Goal: Communication & Community: Answer question/provide support

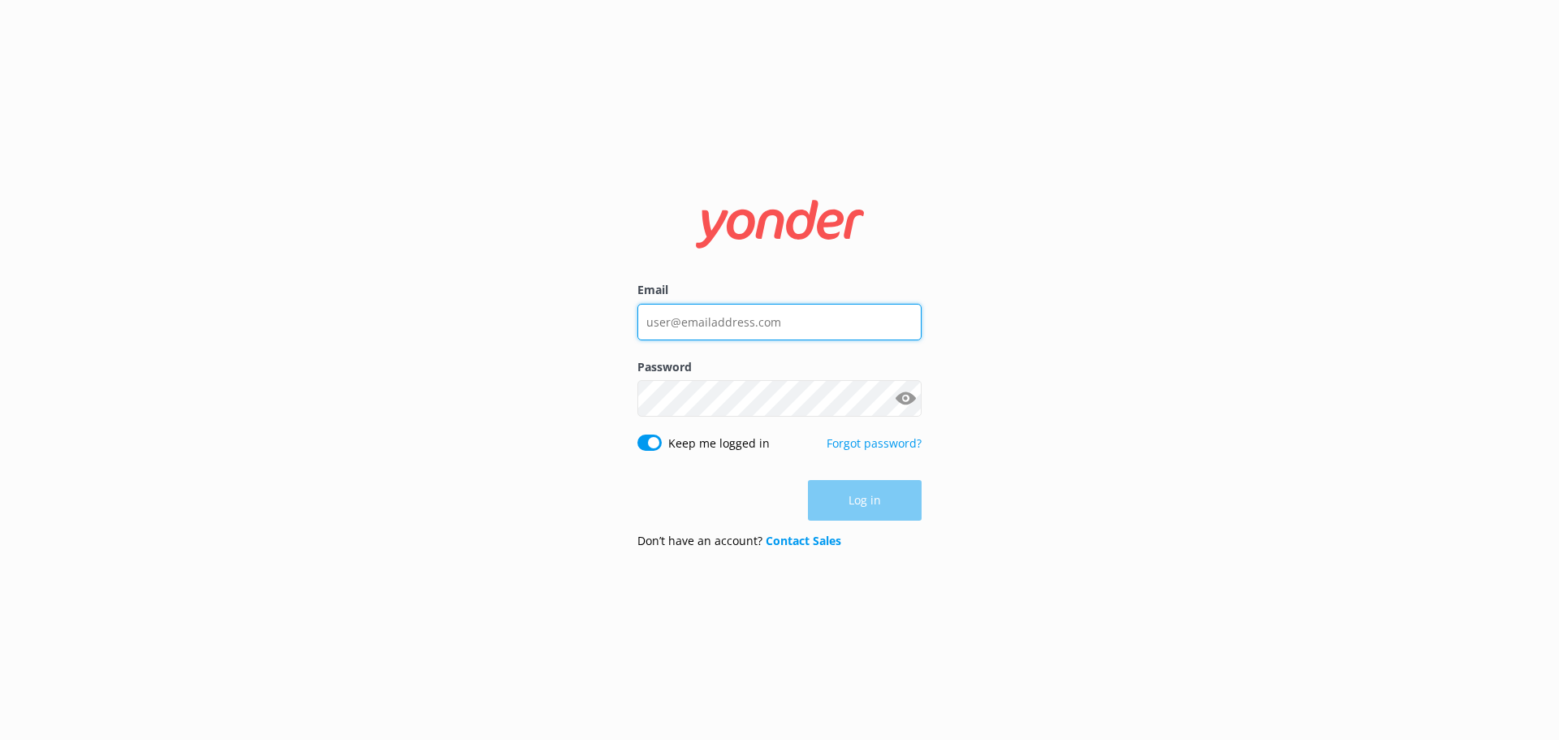
type input "bungycentre@bungy.co.nz"
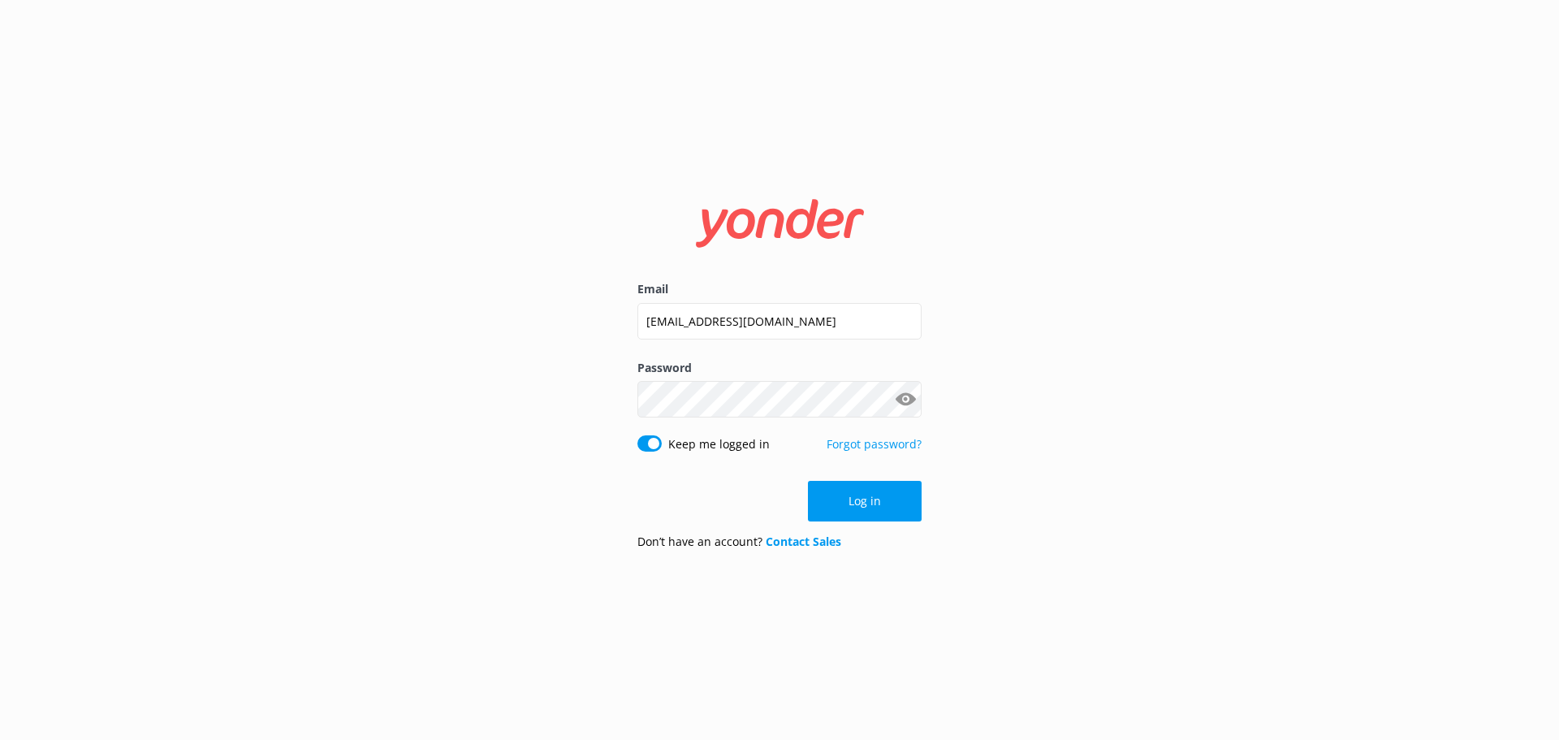
click at [944, 514] on div "Email bungycentre@bungy.co.nz Password Show password Keep me logged in Forgot p…" at bounding box center [779, 370] width 1559 height 740
click at [921, 509] on div "Email bungycentre@bungy.co.nz Password Show password Keep me logged in Forgot p…" at bounding box center [779, 370] width 325 height 386
click at [904, 501] on button "Log in" at bounding box center [865, 501] width 114 height 41
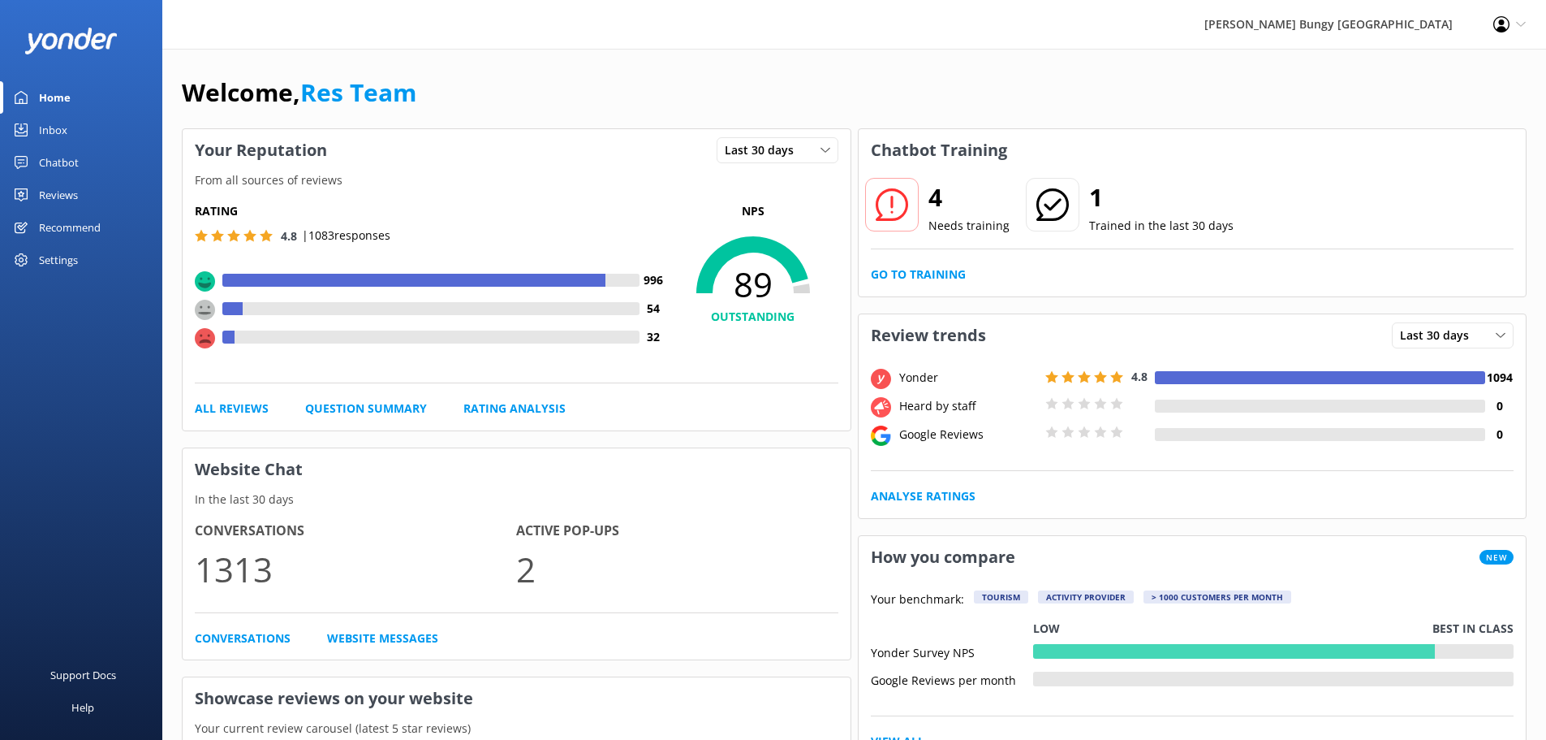
click at [73, 155] on div "Chatbot" at bounding box center [59, 162] width 40 height 32
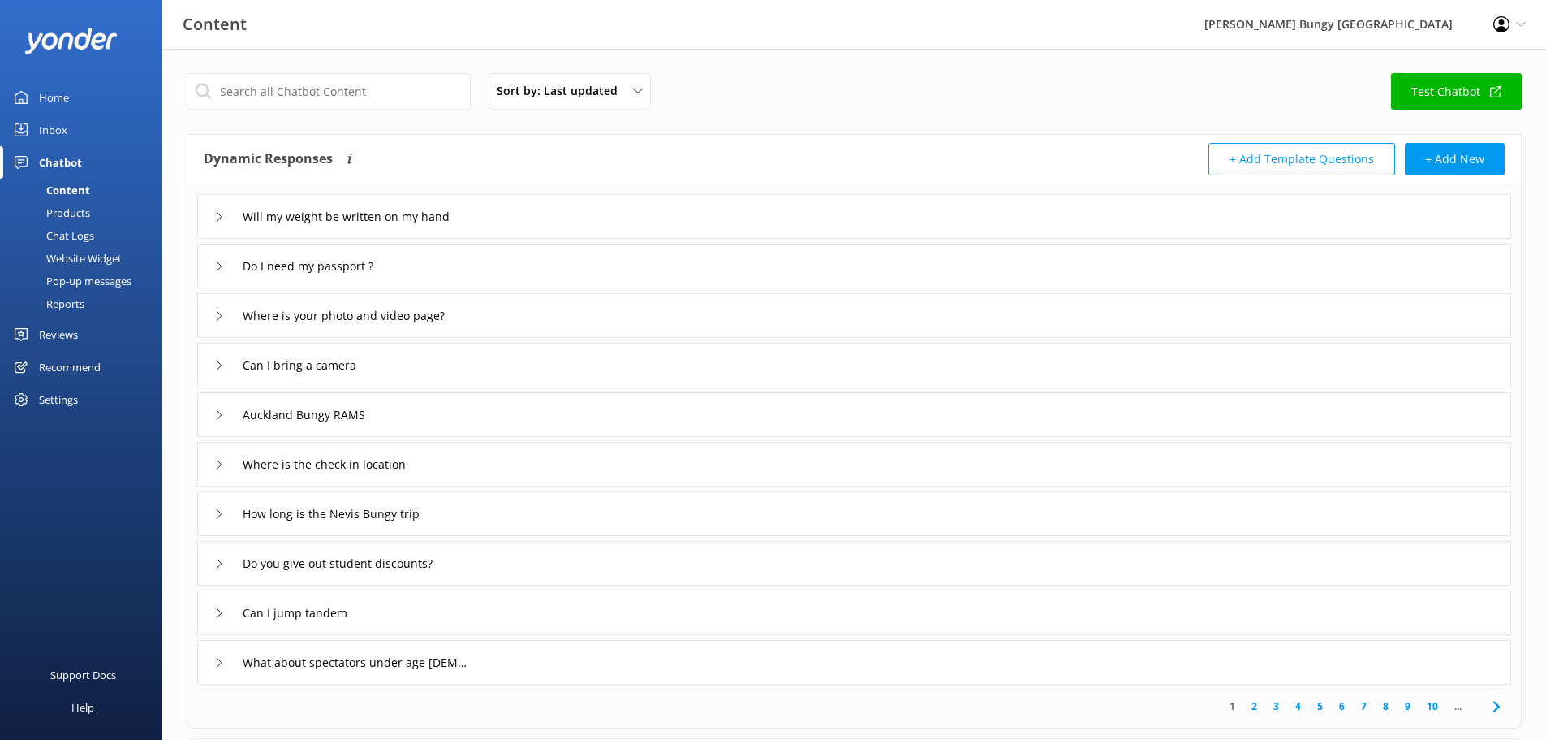
click at [63, 128] on div "Inbox" at bounding box center [53, 130] width 28 height 32
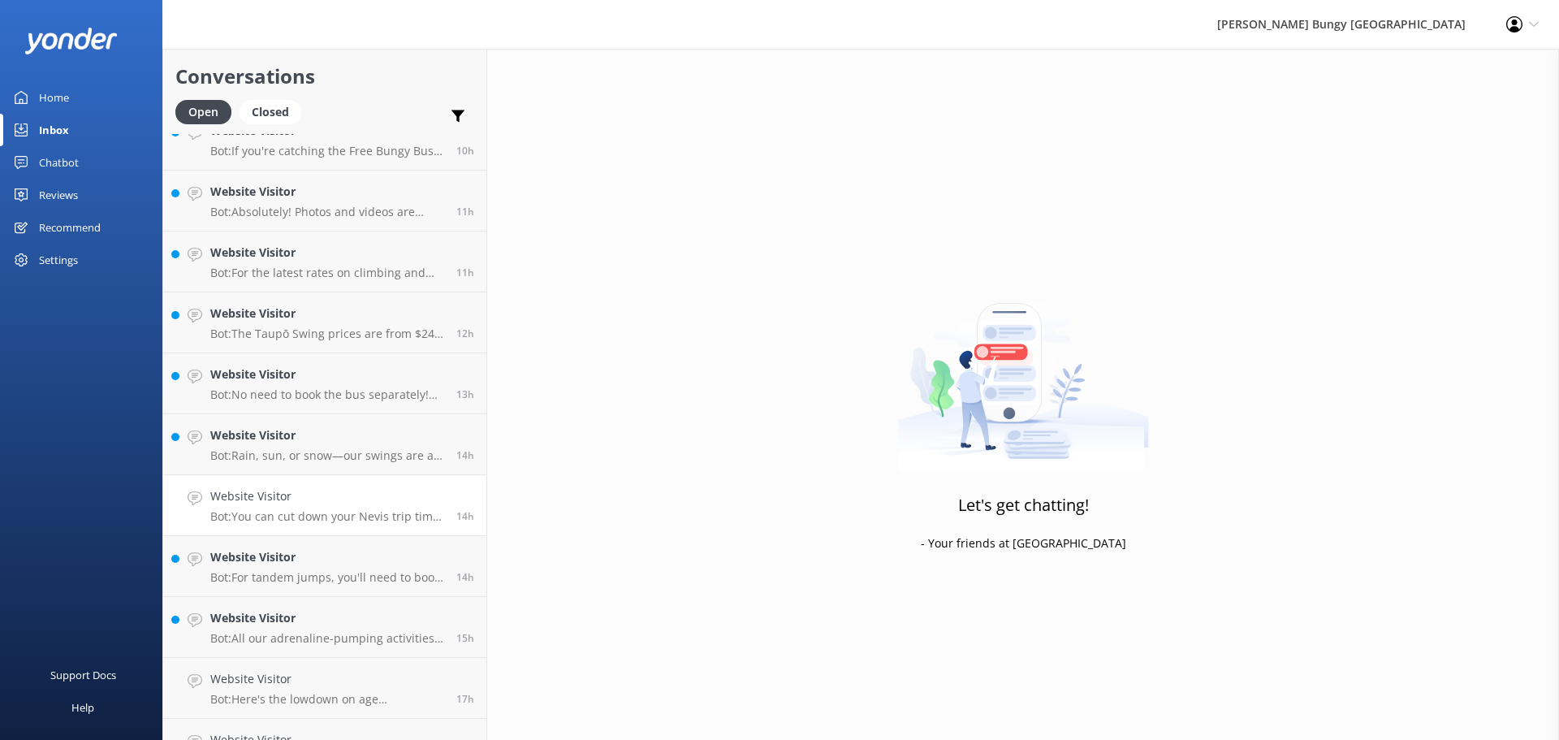
scroll to position [490, 0]
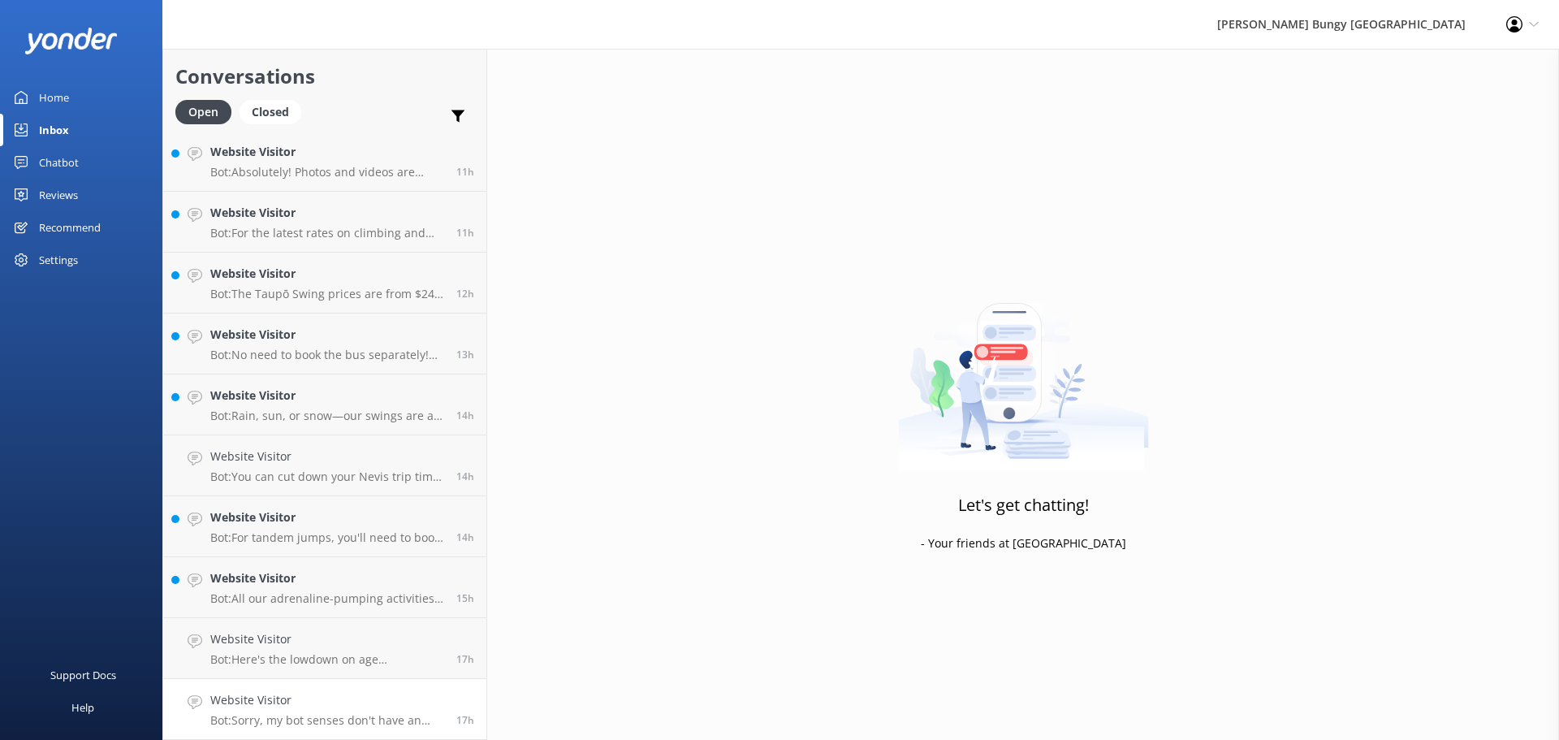
click at [284, 704] on h4 "Website Visitor" at bounding box center [327, 700] width 234 height 18
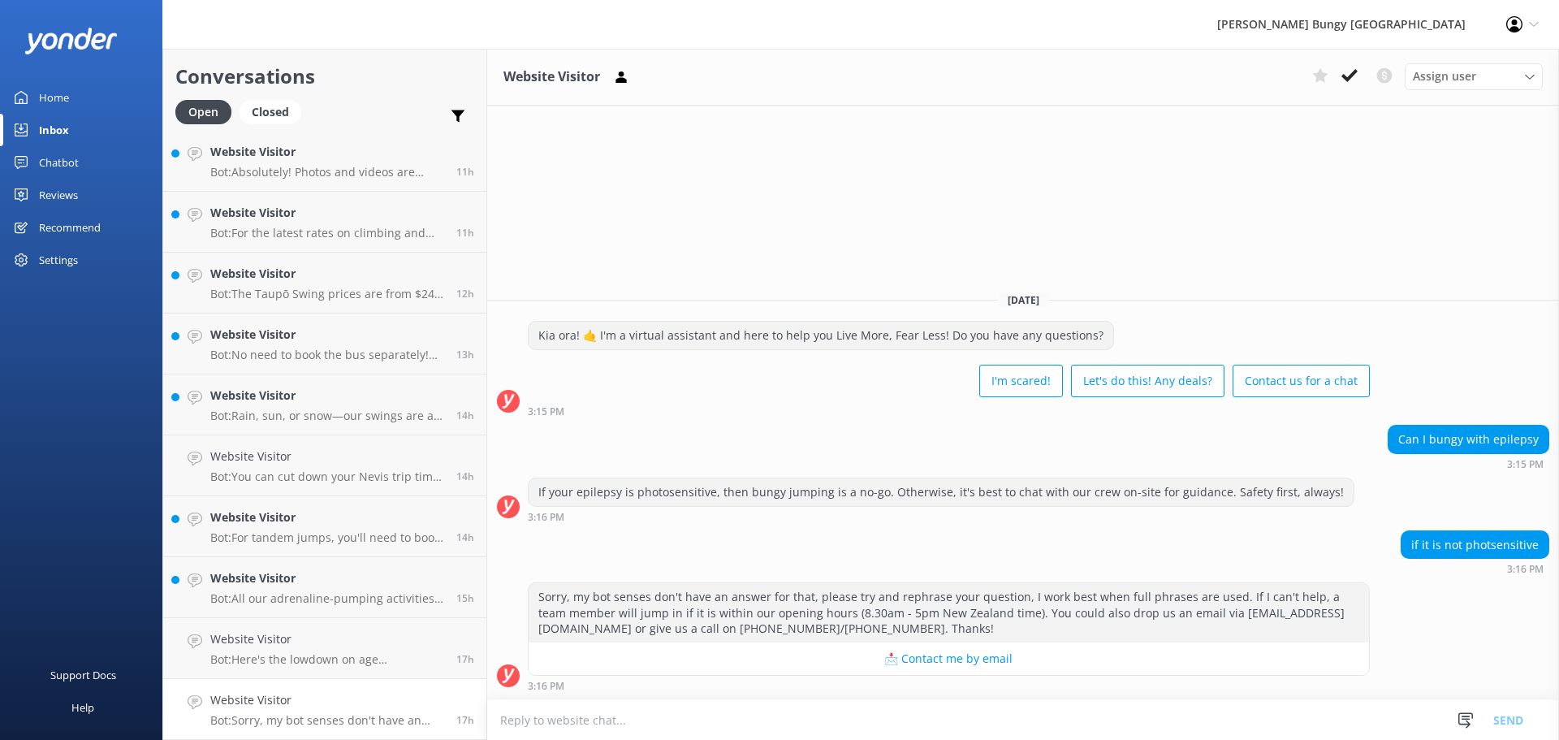
click at [671, 731] on textarea at bounding box center [1023, 720] width 1072 height 40
click at [738, 728] on textarea at bounding box center [1023, 720] width 1072 height 40
click at [736, 718] on textarea at bounding box center [1023, 720] width 1072 height 40
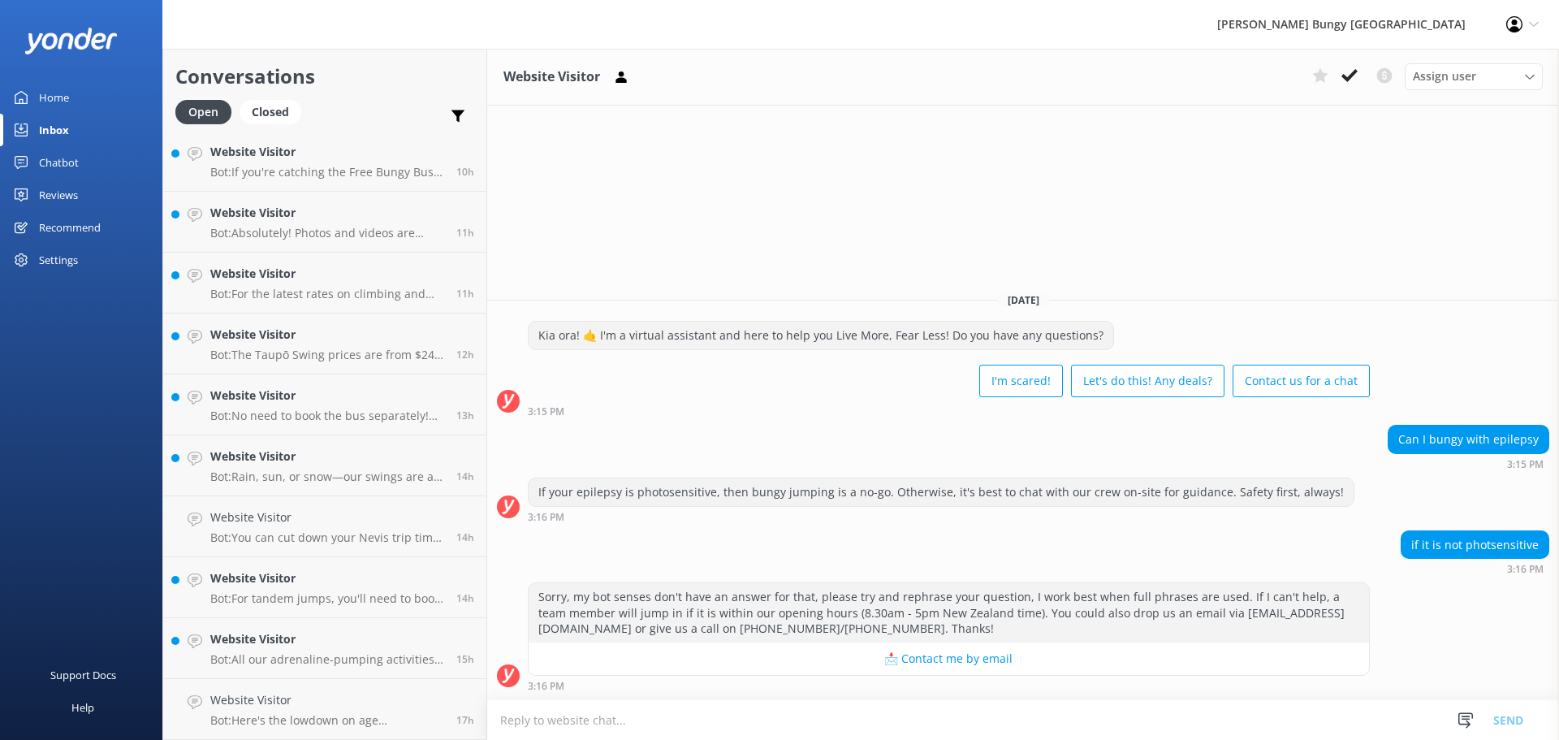
click at [736, 718] on textarea at bounding box center [1023, 720] width 1072 height 40
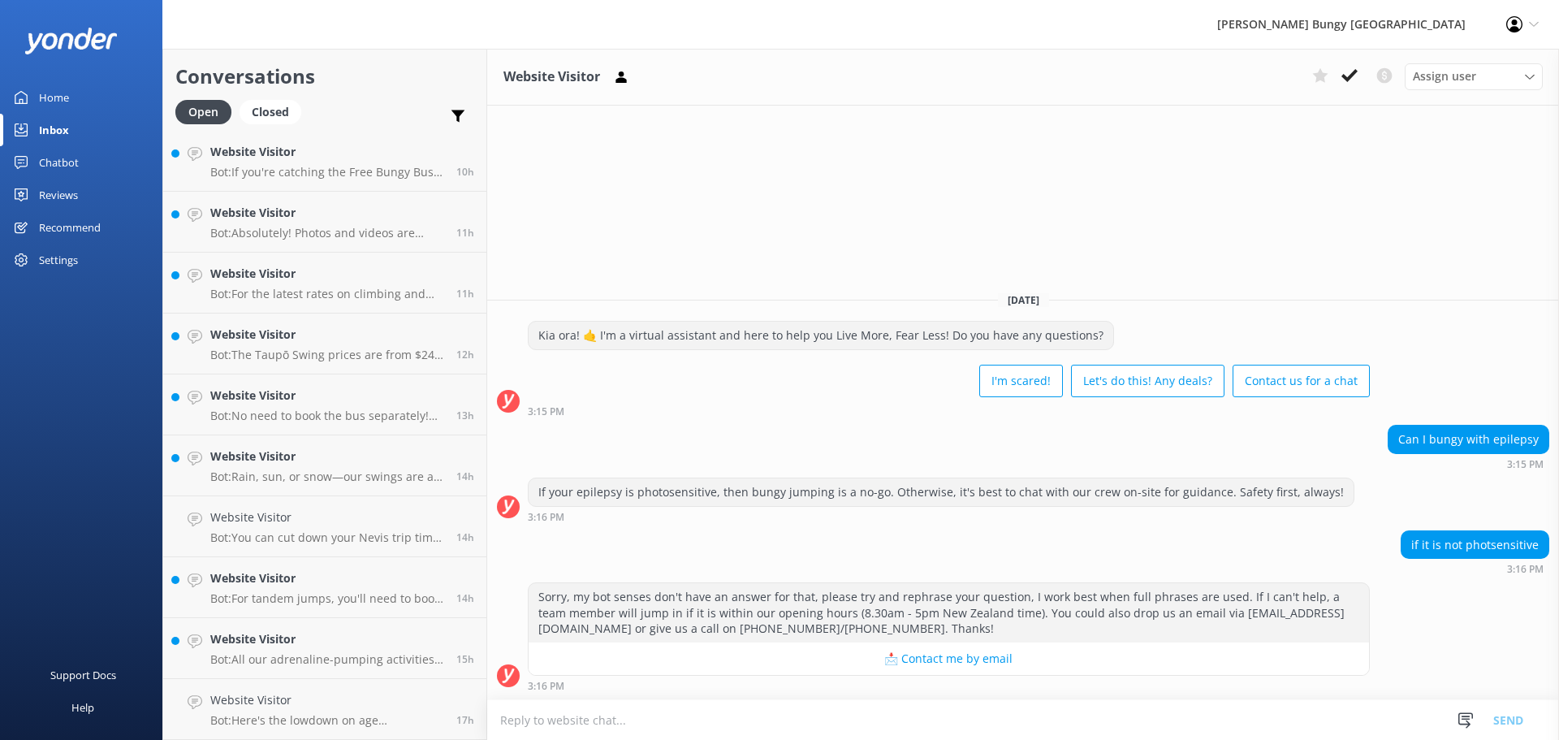
click at [736, 718] on textarea at bounding box center [1023, 720] width 1072 height 40
click at [731, 718] on textarea at bounding box center [1023, 720] width 1072 height 40
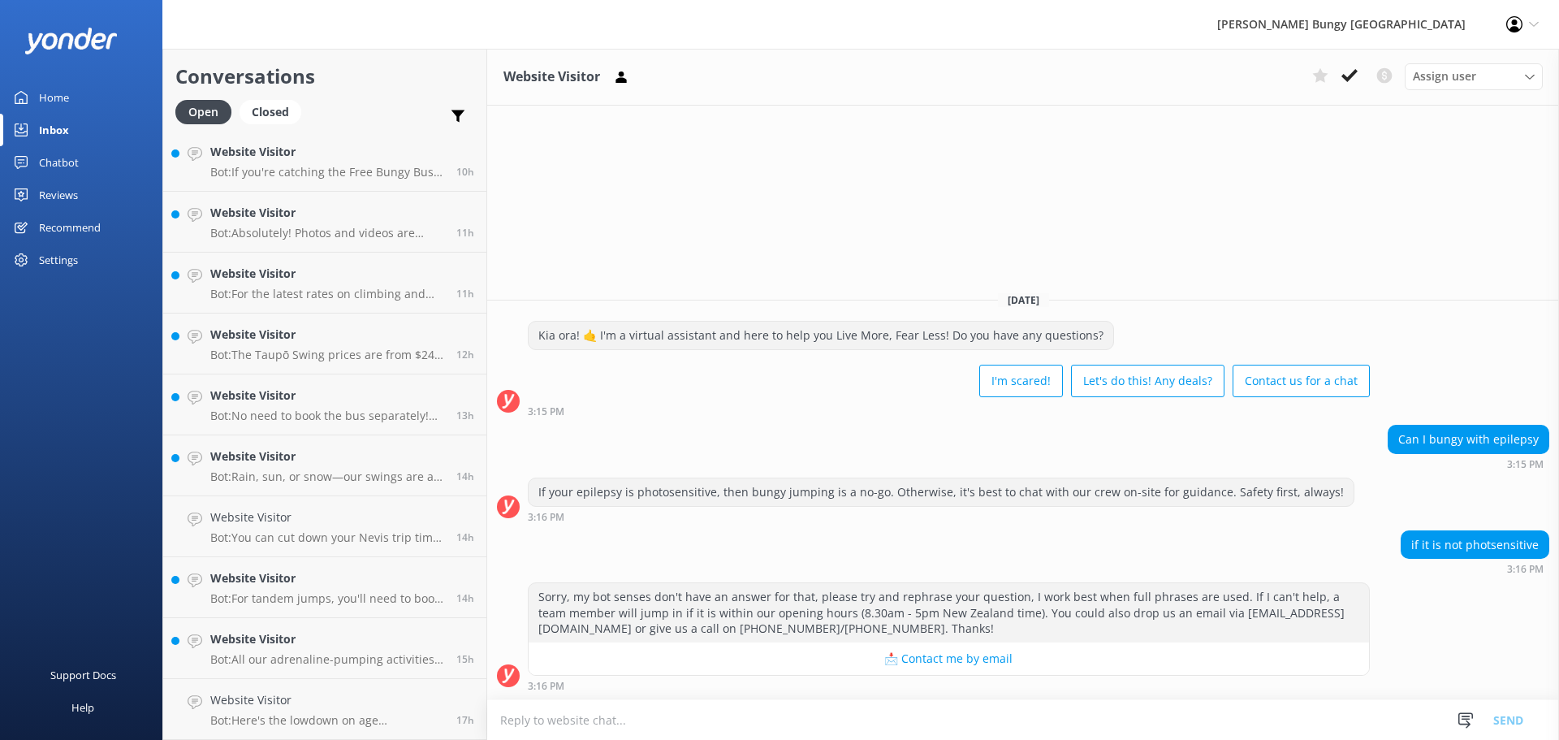
click at [694, 714] on textarea at bounding box center [1023, 720] width 1072 height 40
paste textarea "Thanks for getting in touch. People with epilepsy are often able to jump, but w…"
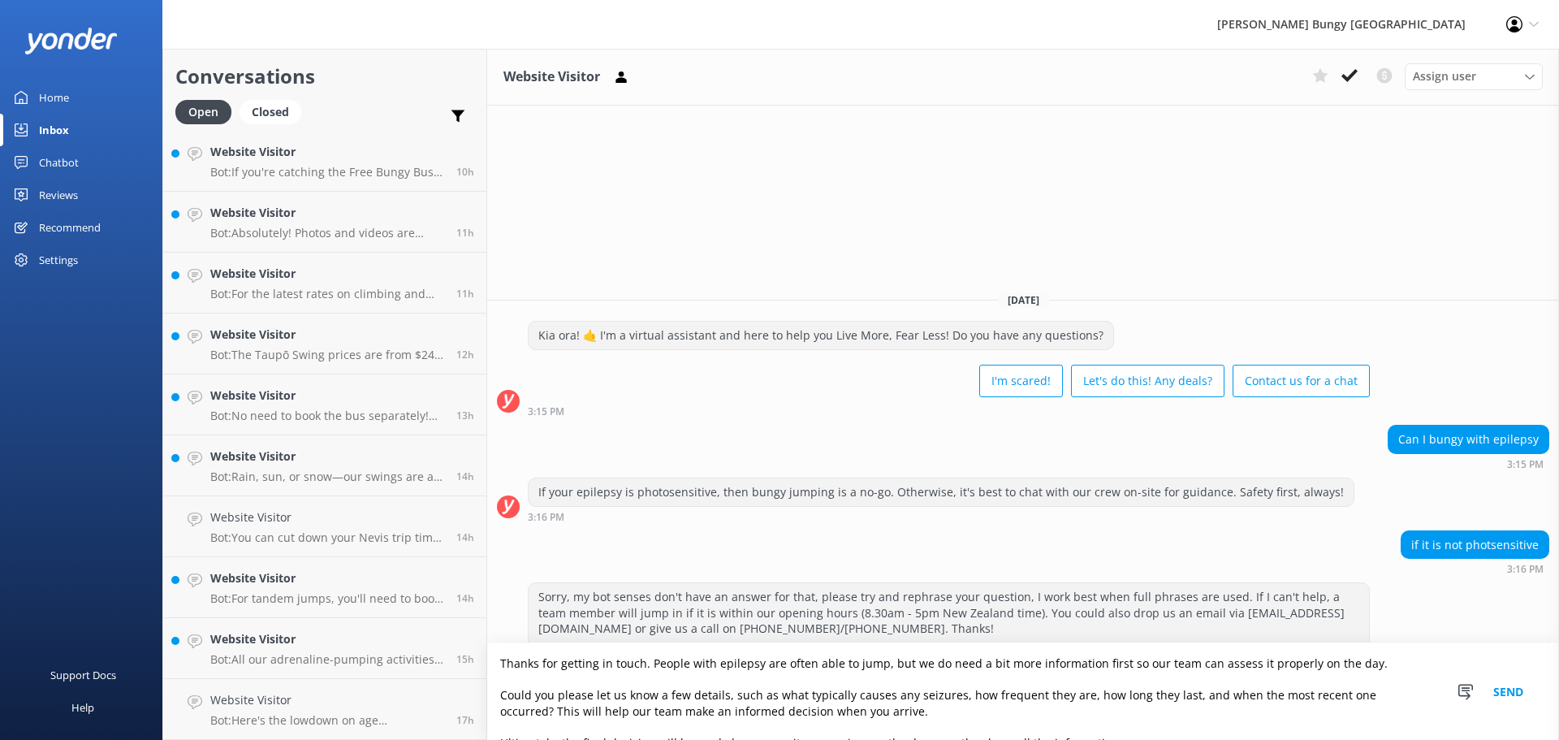
scroll to position [11, 0]
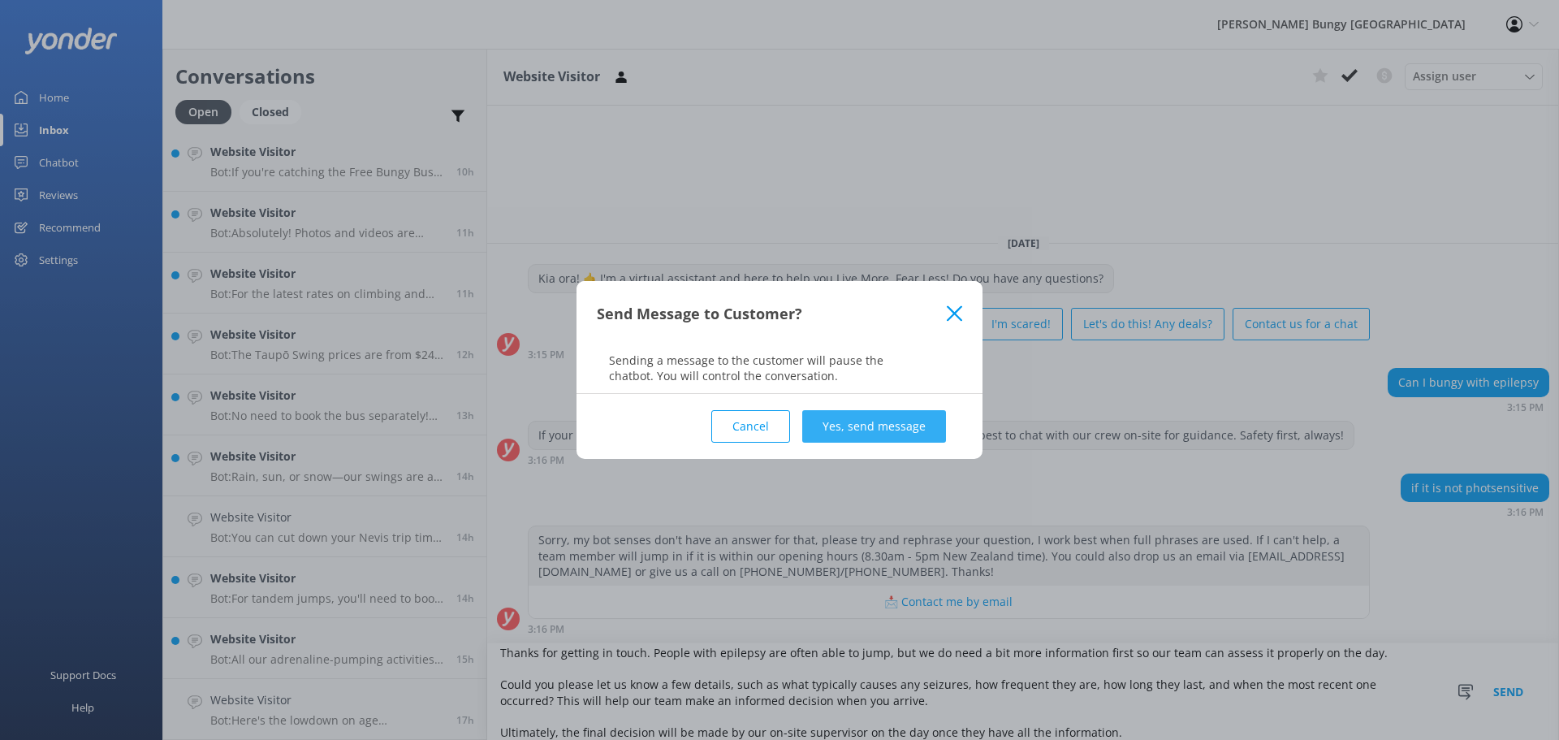
type textarea "Thanks for getting in touch. People with epilepsy are often able to jump, but w…"
click at [852, 411] on button "Yes, send message" at bounding box center [874, 426] width 144 height 32
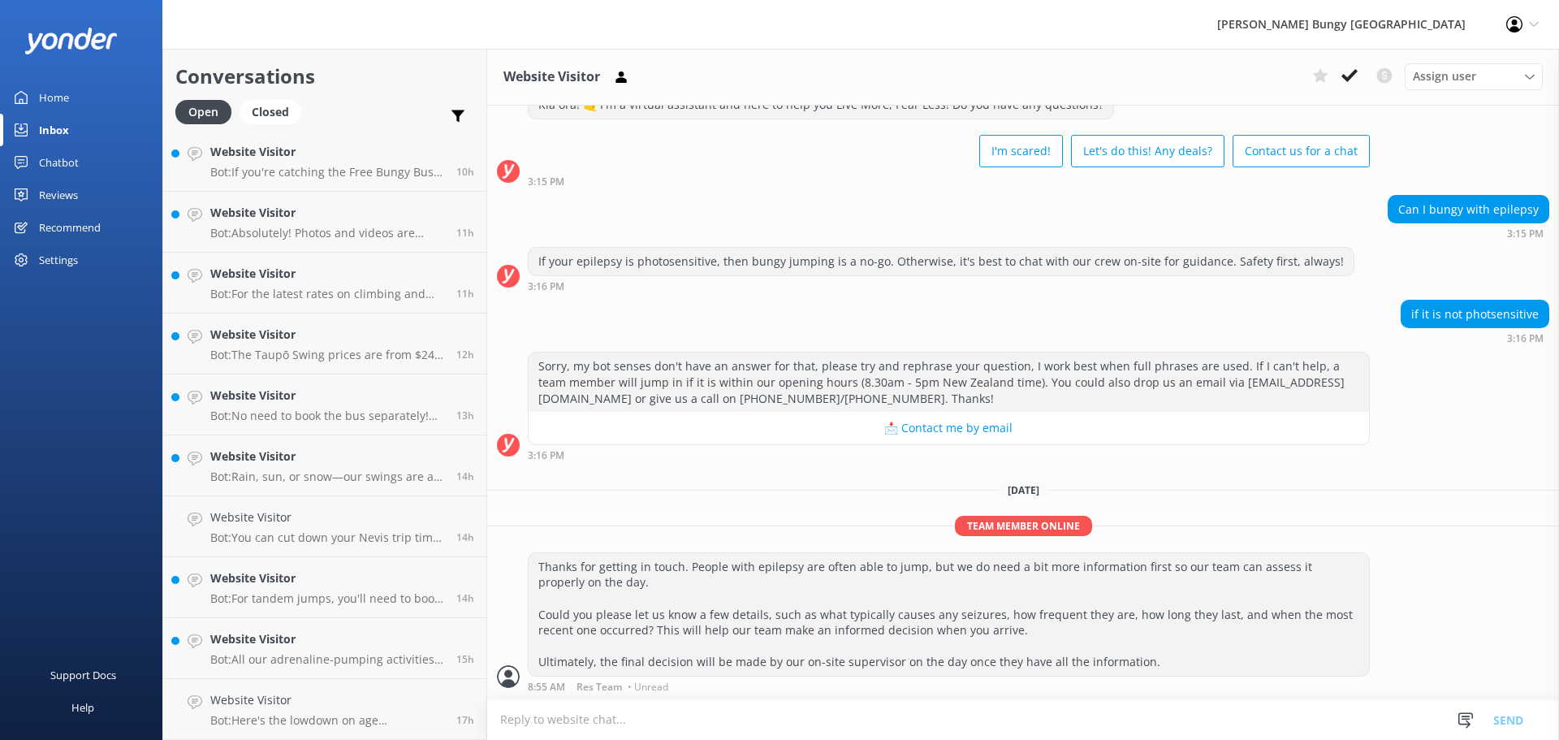
scroll to position [58, 0]
click at [1344, 71] on icon at bounding box center [1349, 75] width 16 height 16
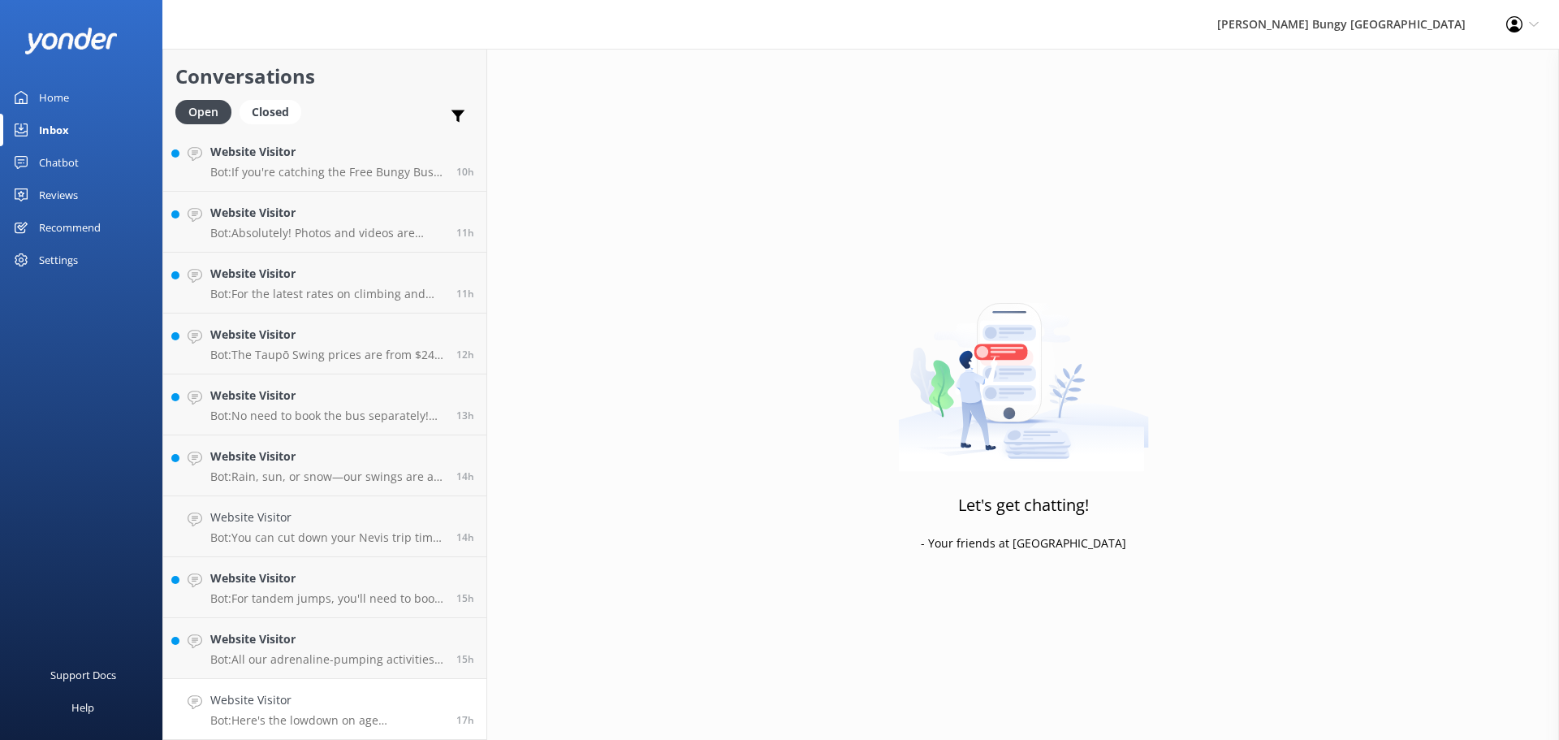
click at [298, 718] on p "Bot: Here's the lowdown on age requirements: - Bungy Jumpers and Swingers: At l…" at bounding box center [327, 720] width 234 height 15
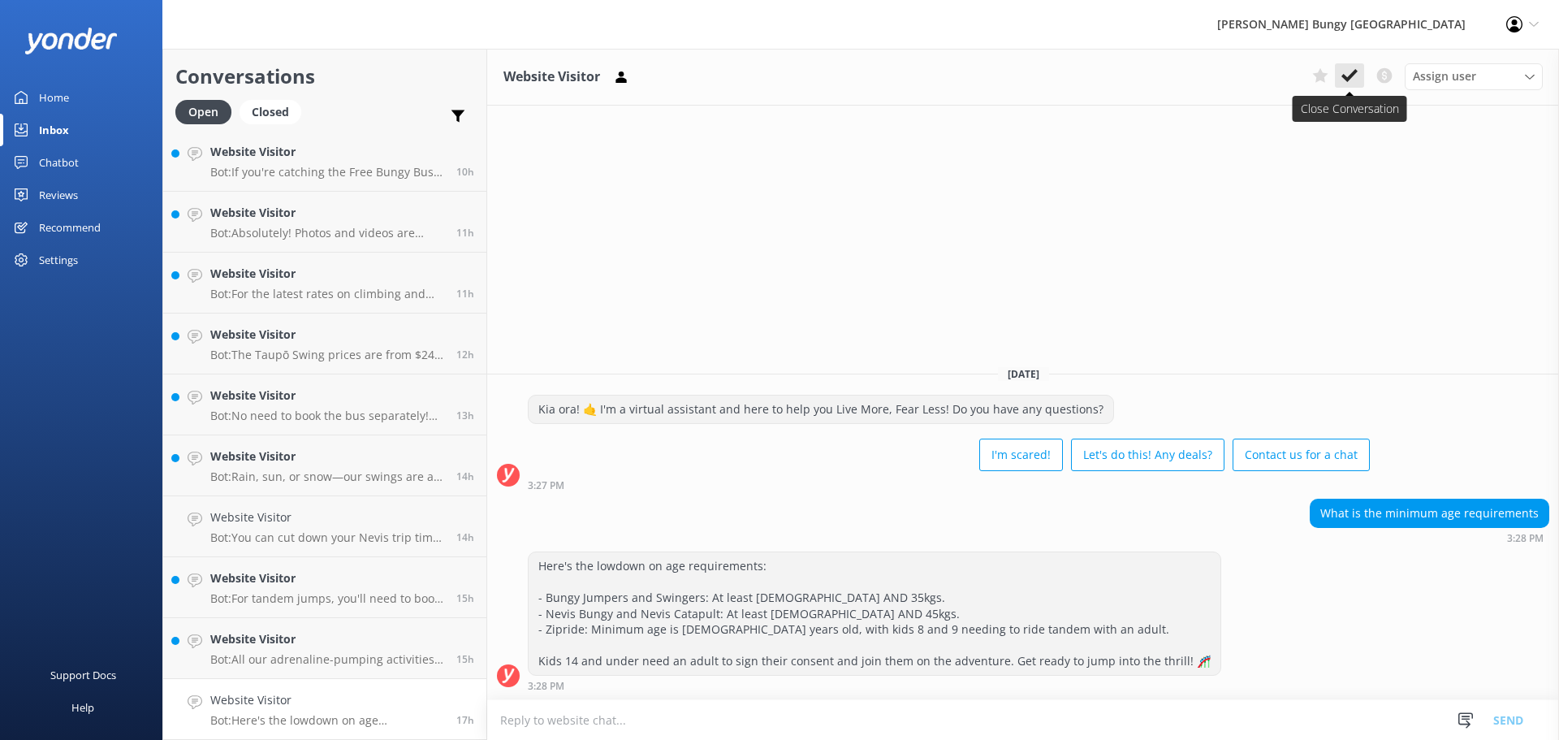
click at [1362, 75] on button at bounding box center [1349, 75] width 29 height 24
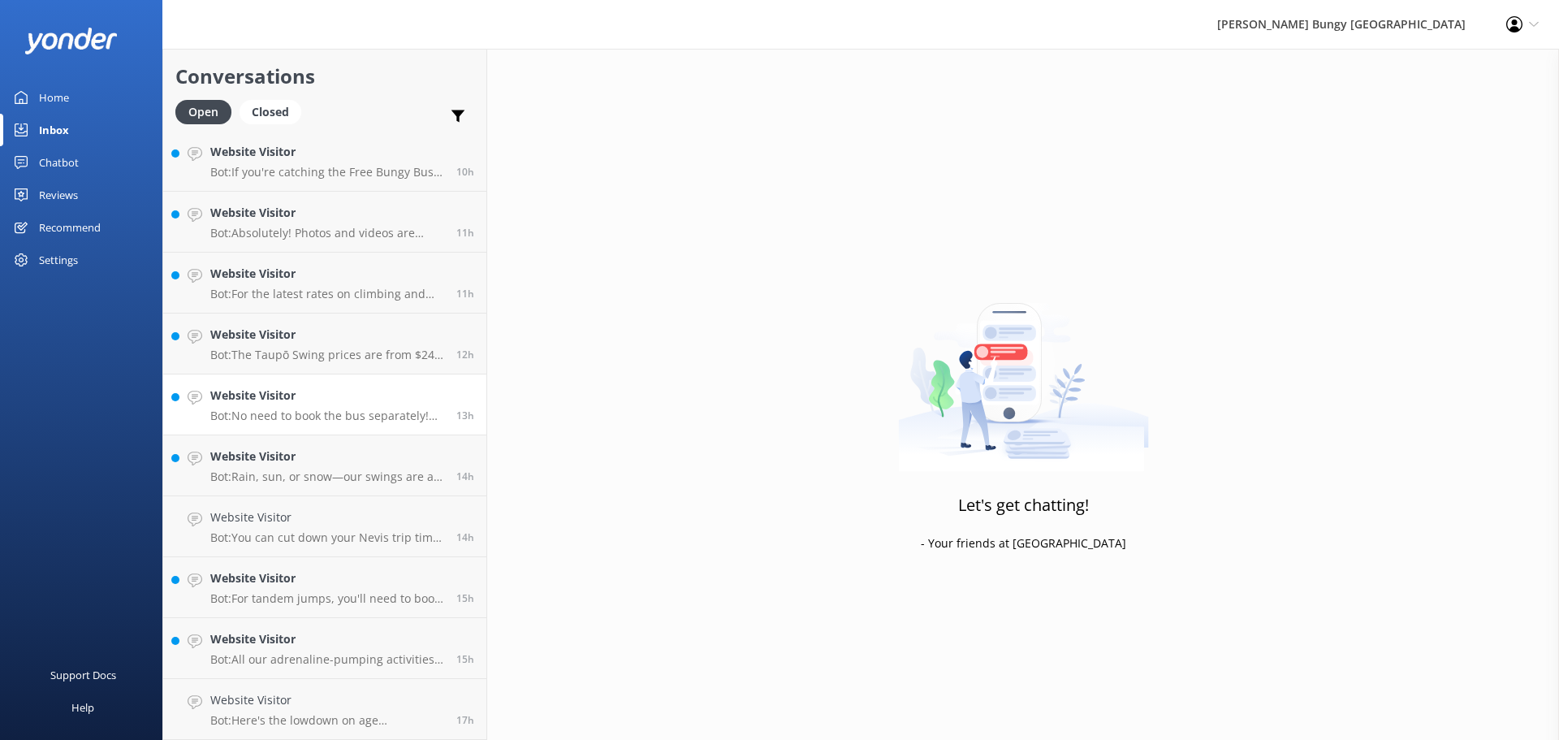
scroll to position [429, 0]
click at [334, 722] on p "Bot: All our adrenaline-pumping activities are free for anyone over 75! Just ma…" at bounding box center [327, 720] width 234 height 15
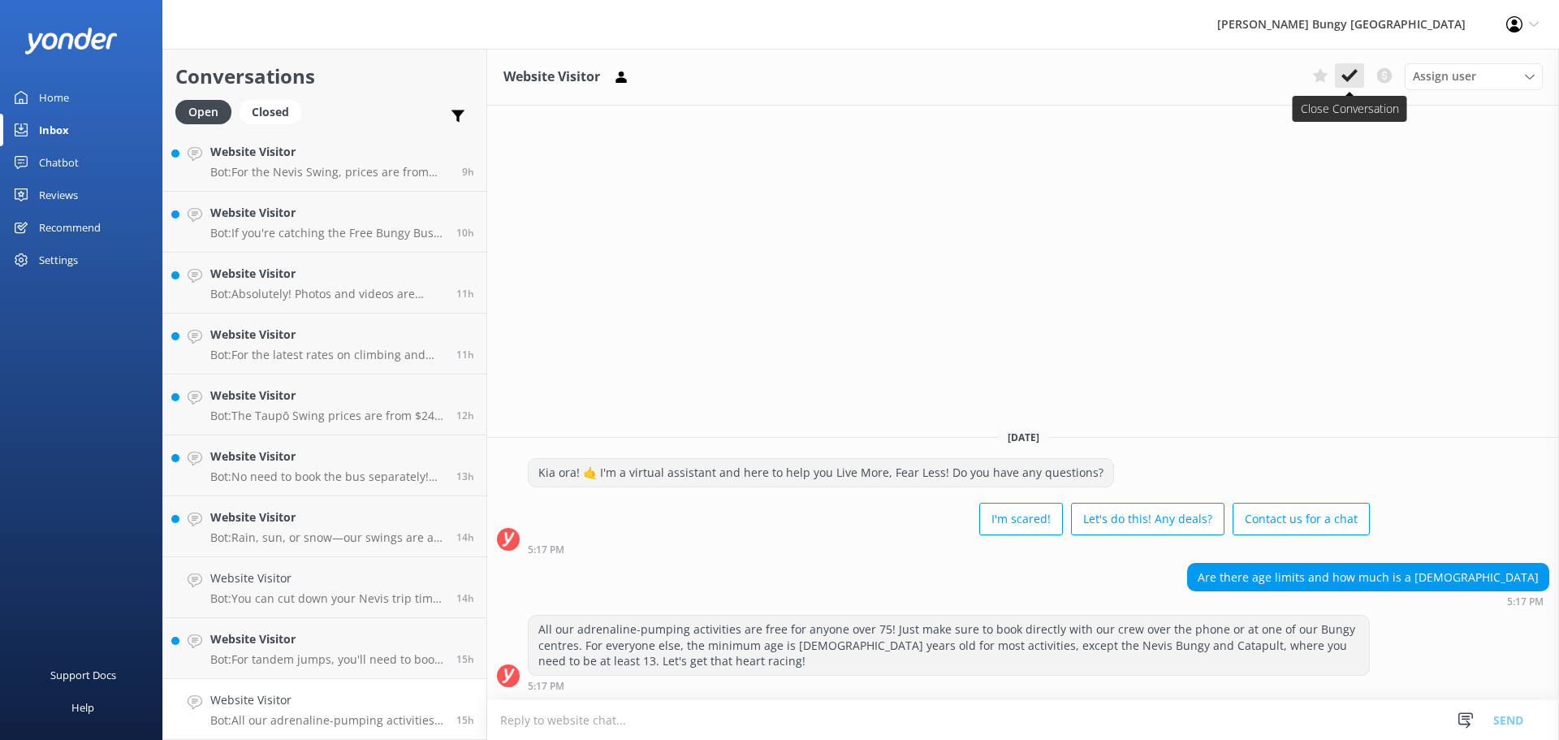
click at [1346, 84] on button at bounding box center [1349, 75] width 29 height 24
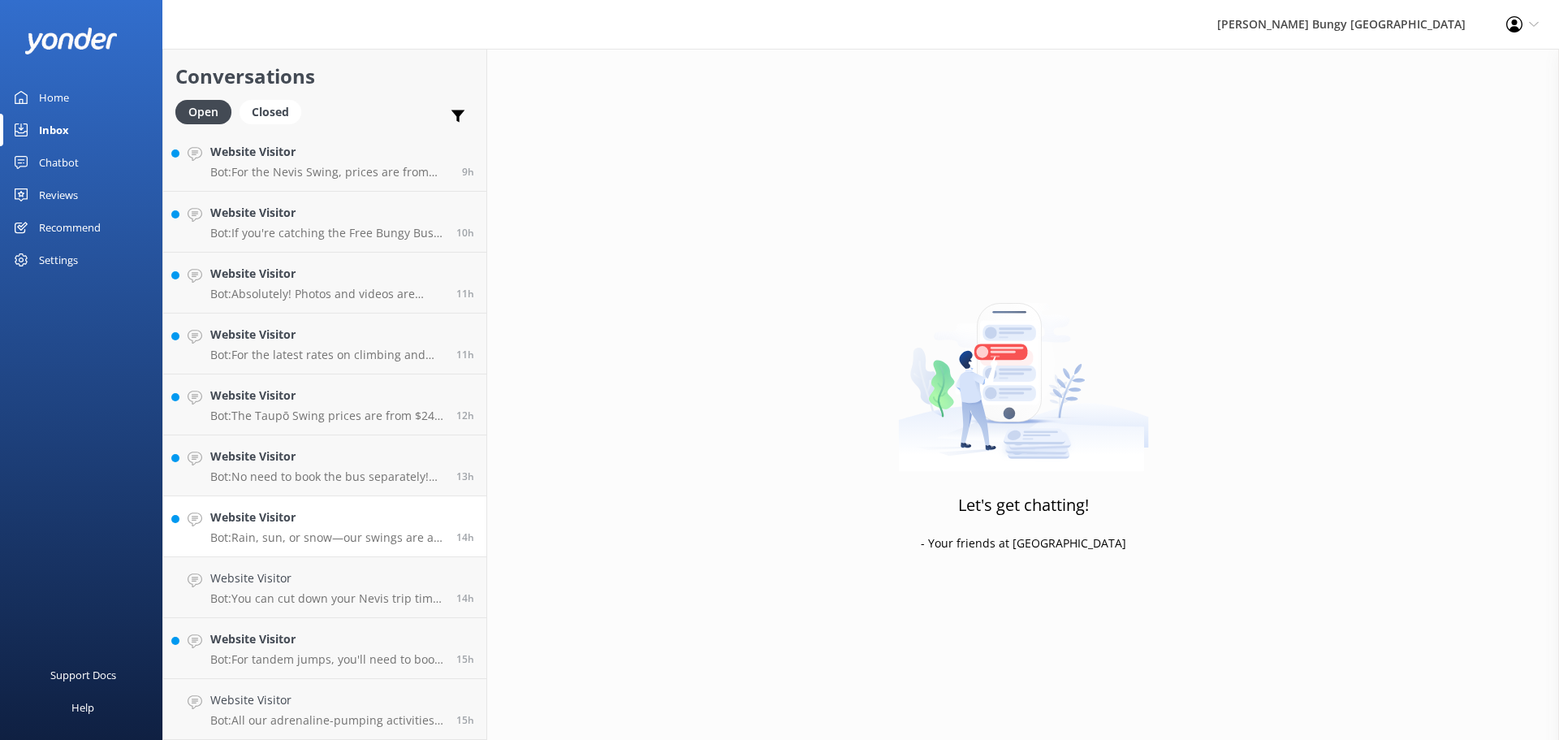
scroll to position [369, 0]
click at [334, 705] on h4 "Website Visitor" at bounding box center [327, 700] width 234 height 18
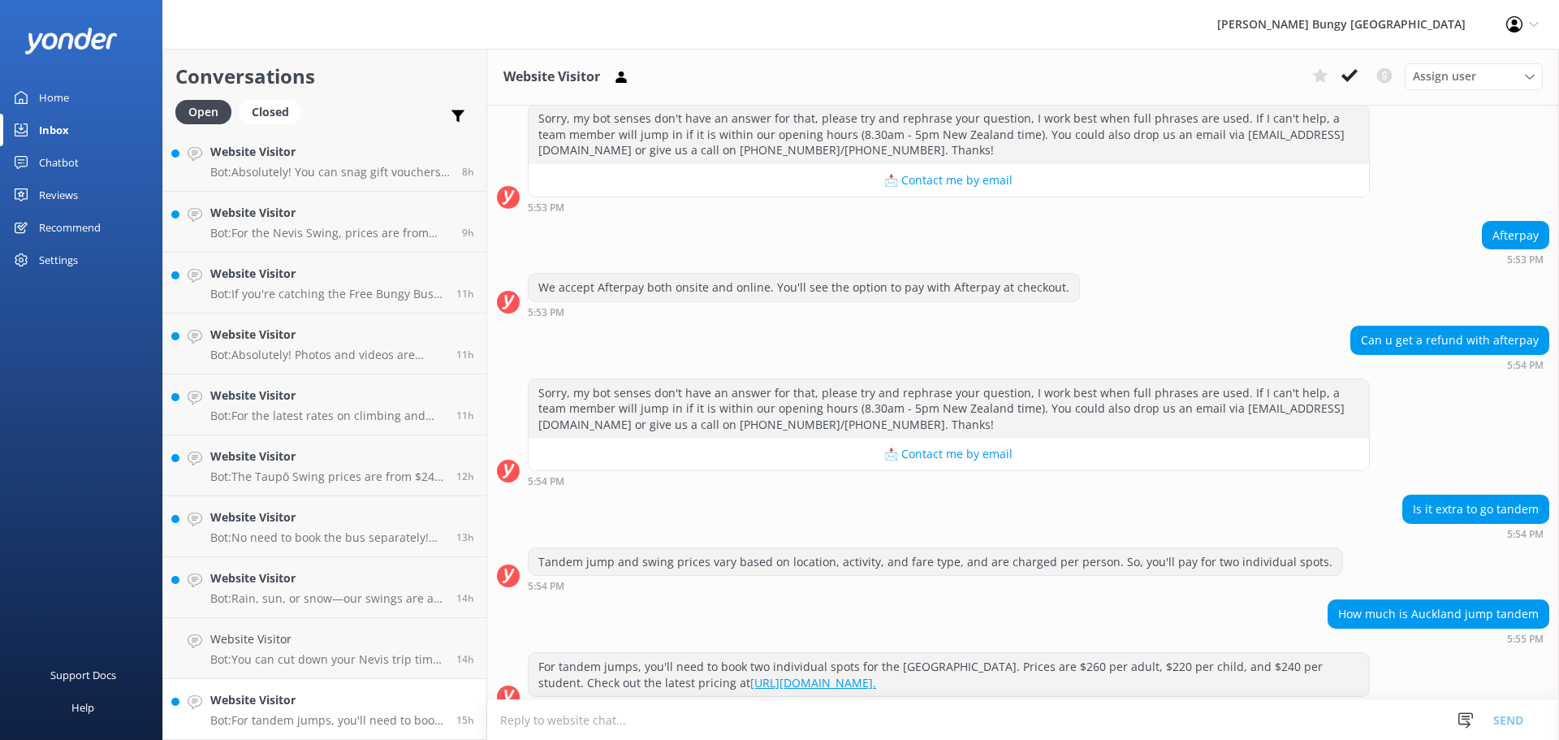
scroll to position [343, 0]
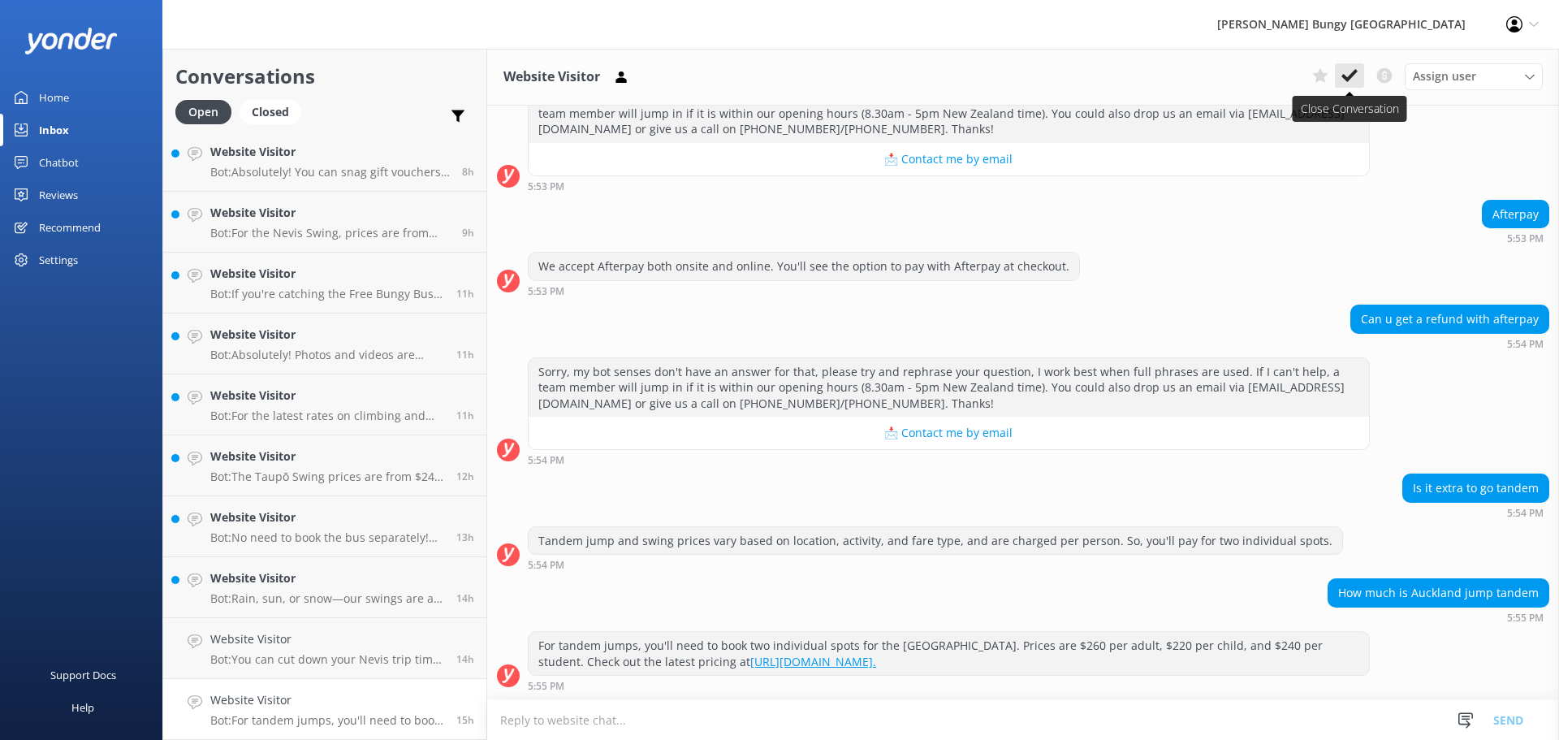
click at [1351, 73] on icon at bounding box center [1349, 75] width 16 height 16
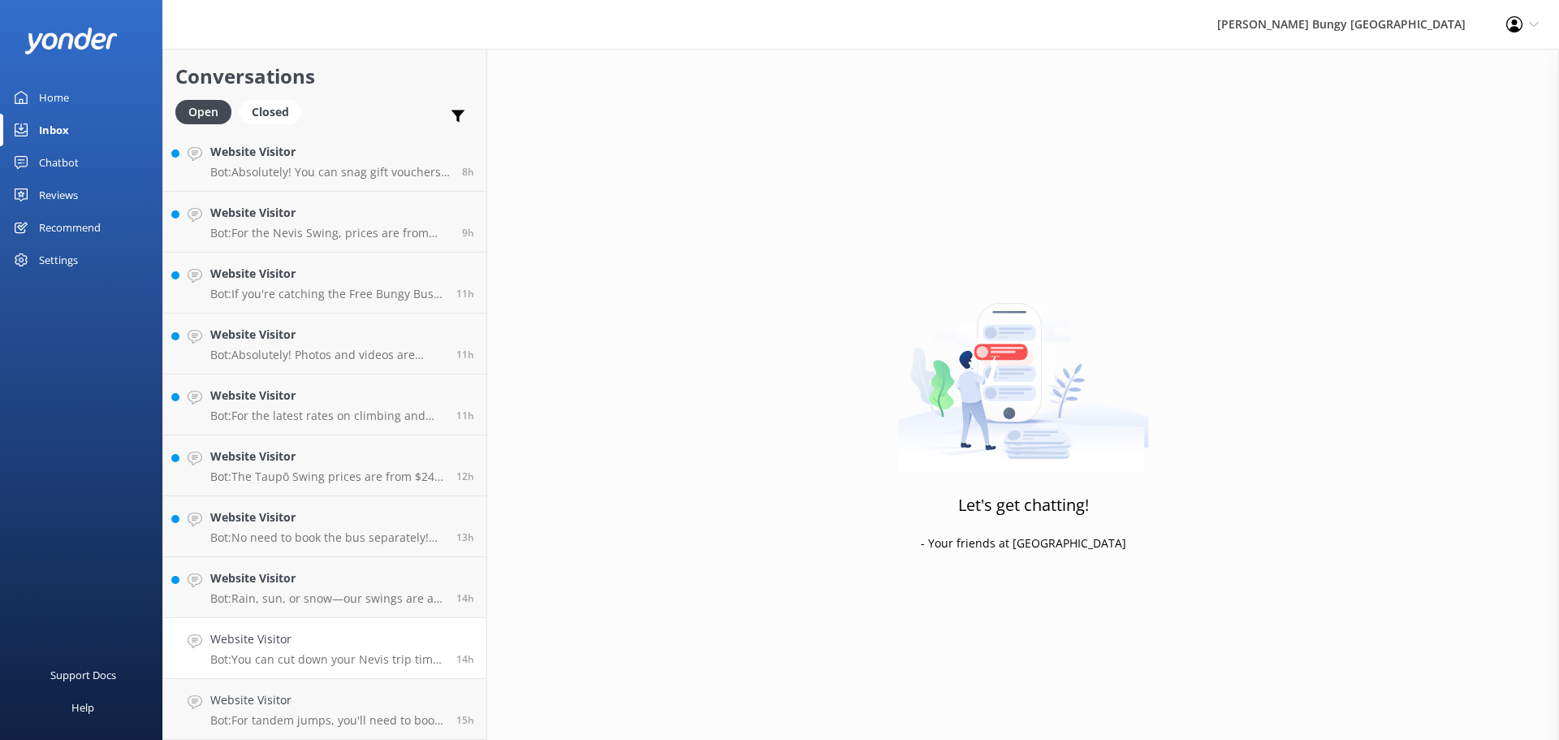
scroll to position [308, 0]
click at [314, 715] on p "Bot: You can cut down your Nevis trip time by driving to the Kawarau Bridge (16…" at bounding box center [327, 720] width 234 height 15
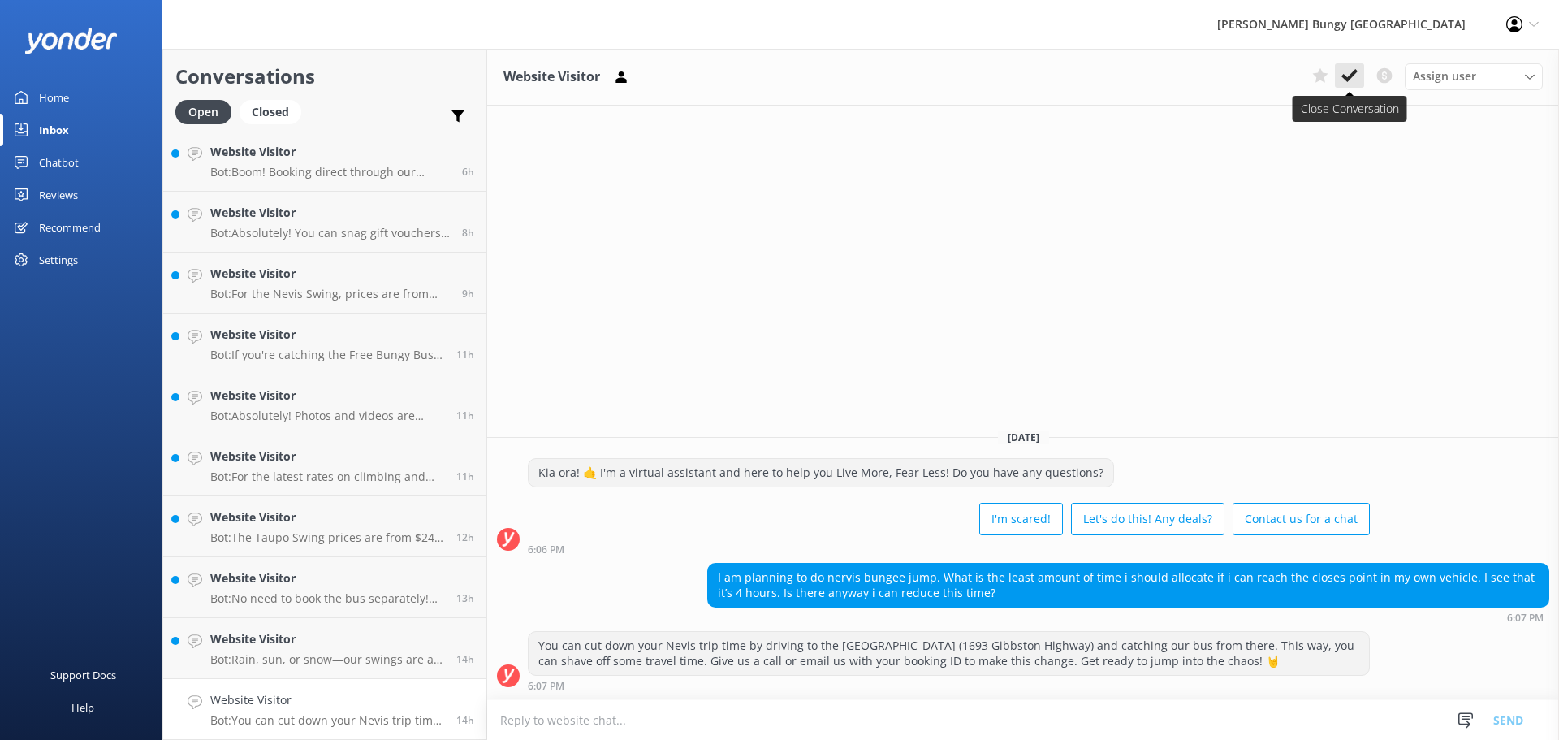
click at [1343, 75] on use at bounding box center [1349, 75] width 16 height 13
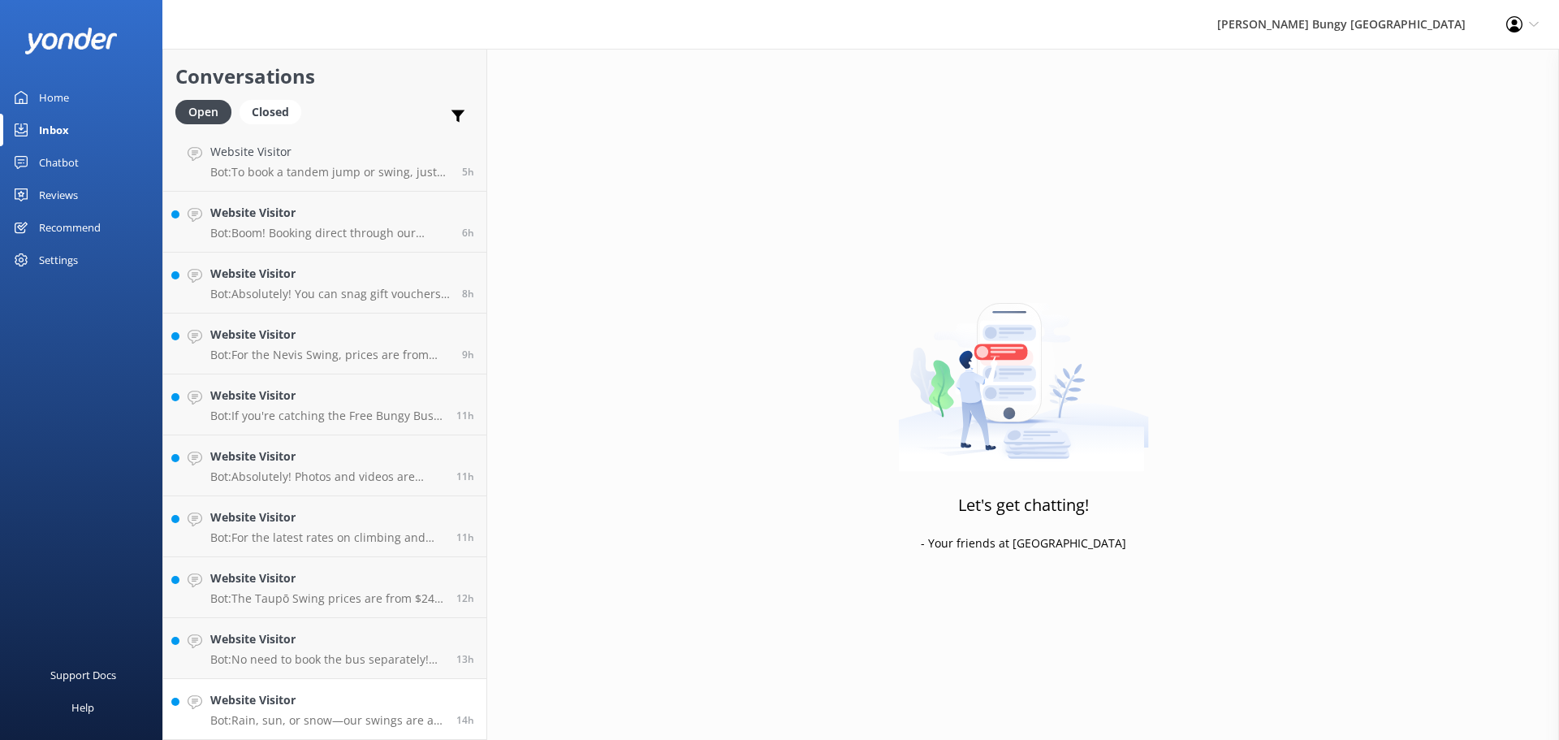
scroll to position [247, 0]
click at [305, 688] on link "Website Visitor Bot: Rain, sun, or snow—our swings are a go! We only hit pause …" at bounding box center [324, 709] width 323 height 61
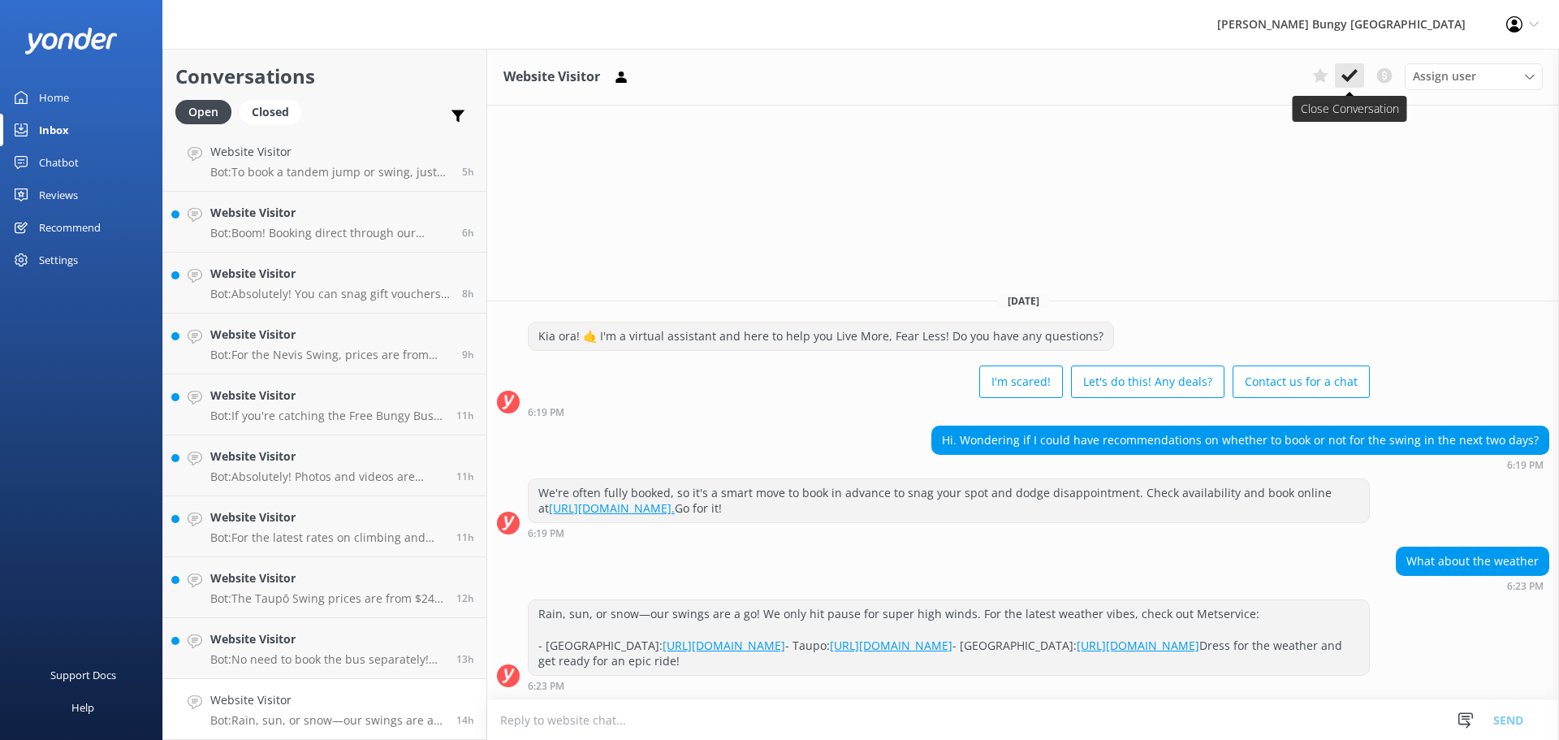
click at [1348, 74] on icon at bounding box center [1349, 75] width 16 height 16
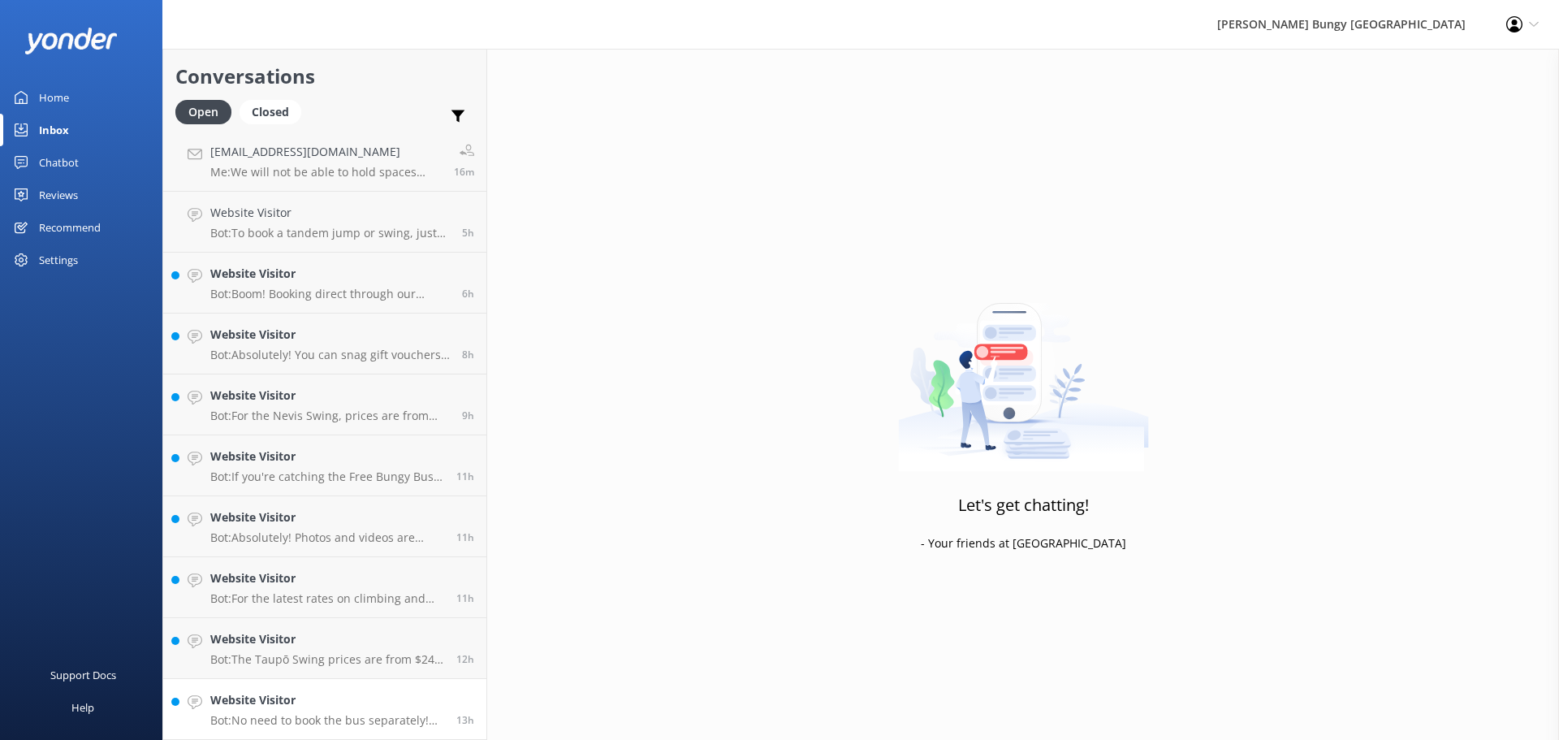
scroll to position [186, 0]
click at [330, 700] on h4 "Website Visitor" at bounding box center [327, 700] width 234 height 18
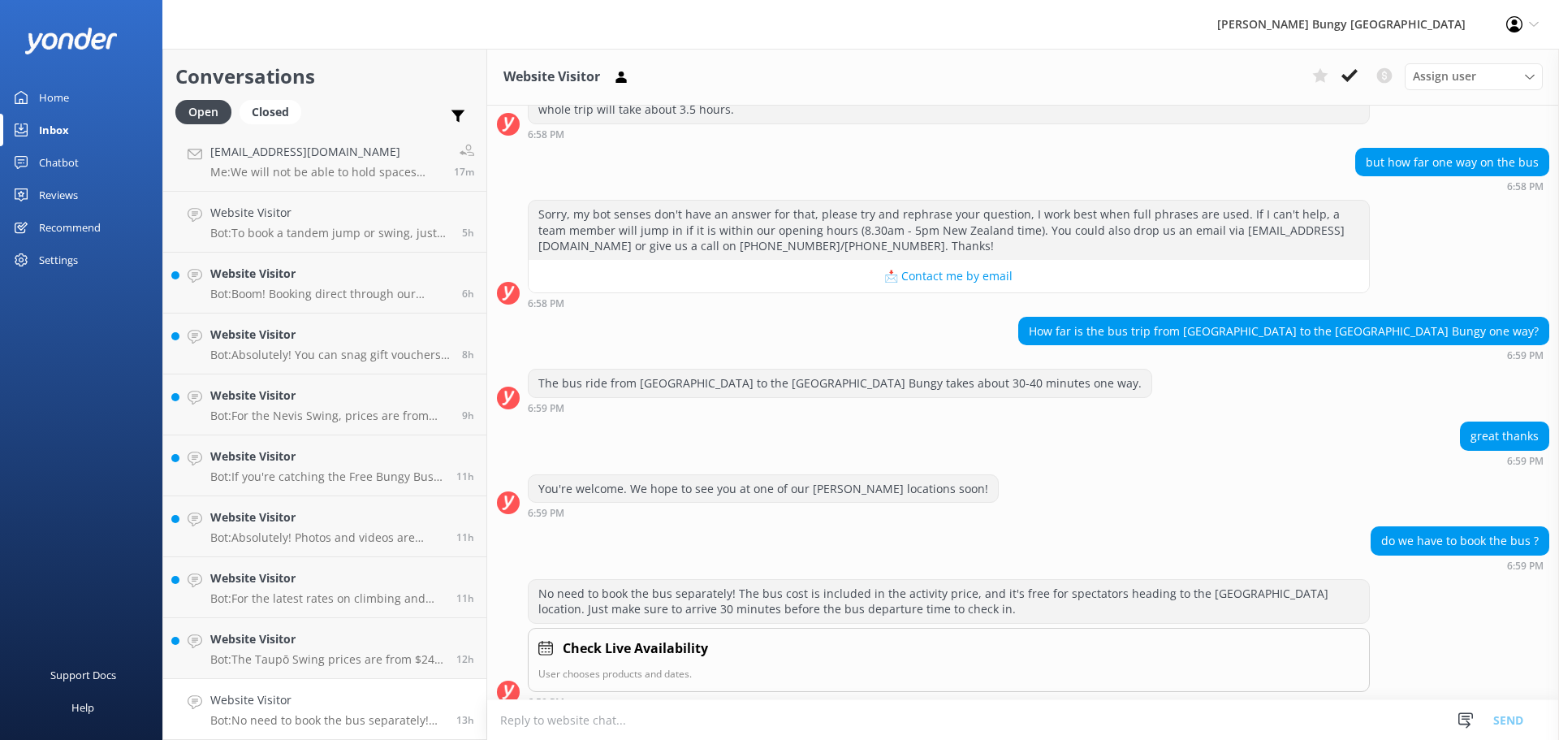
scroll to position [532, 0]
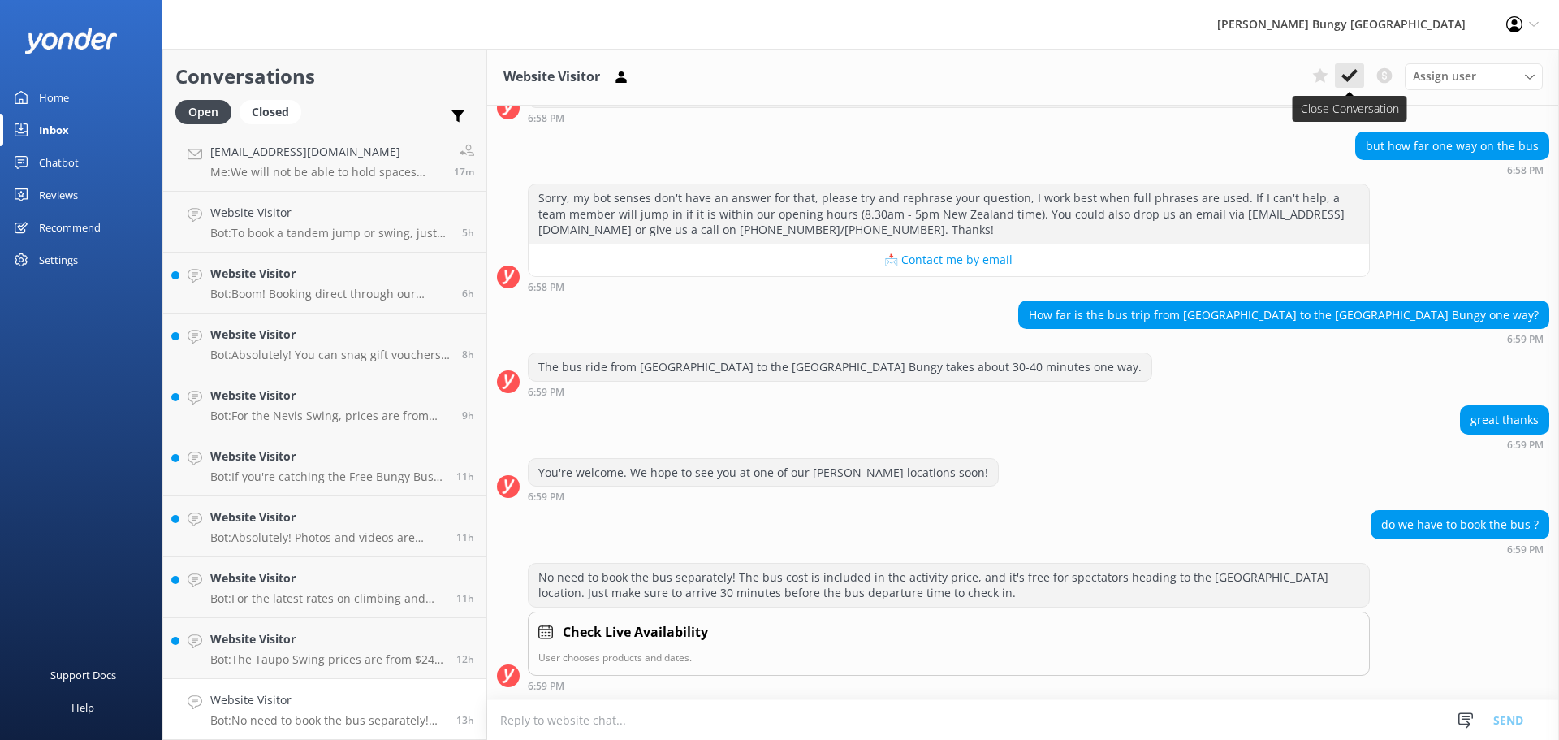
click at [1343, 77] on use at bounding box center [1349, 75] width 16 height 13
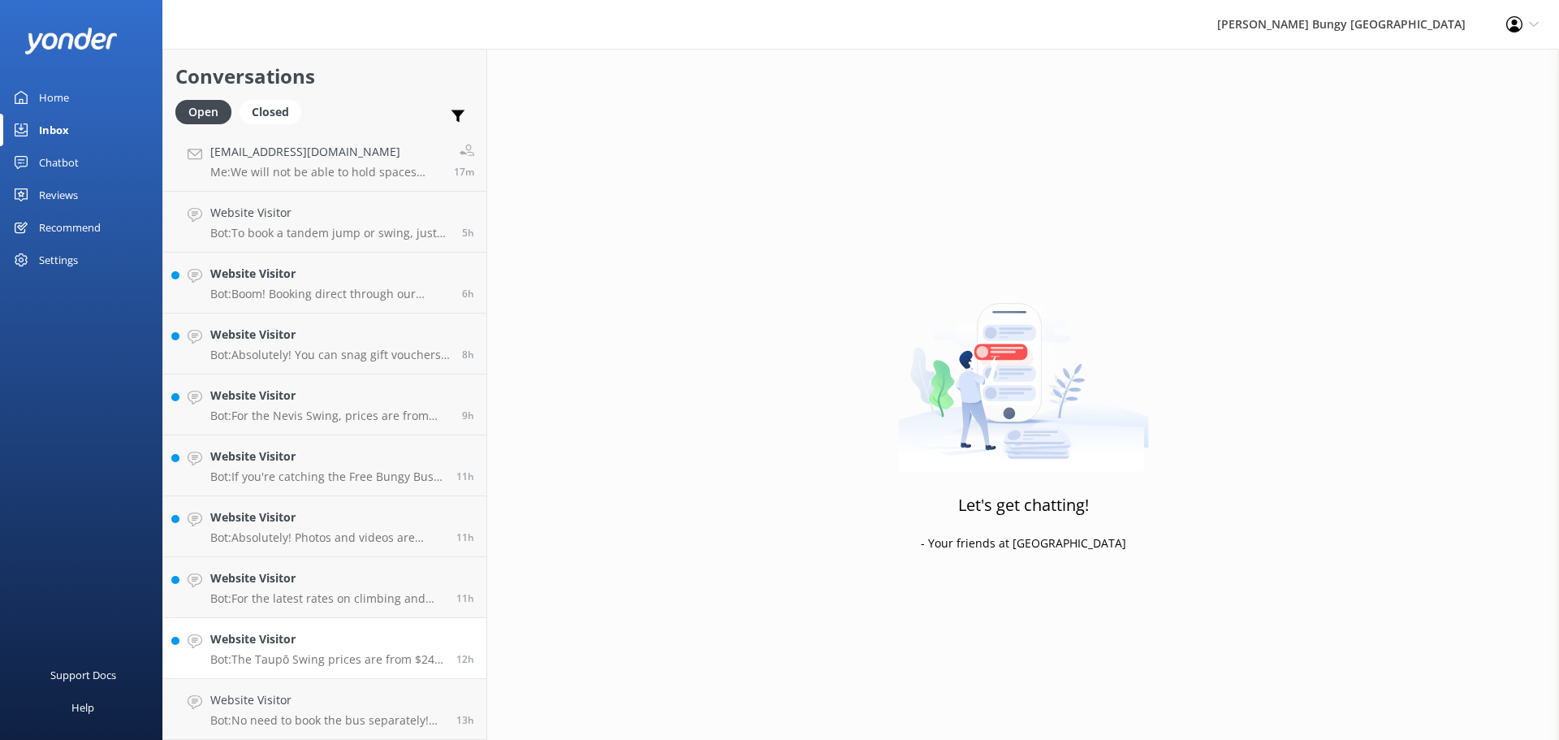
scroll to position [125, 0]
click at [329, 699] on h4 "Website Visitor" at bounding box center [327, 700] width 234 height 18
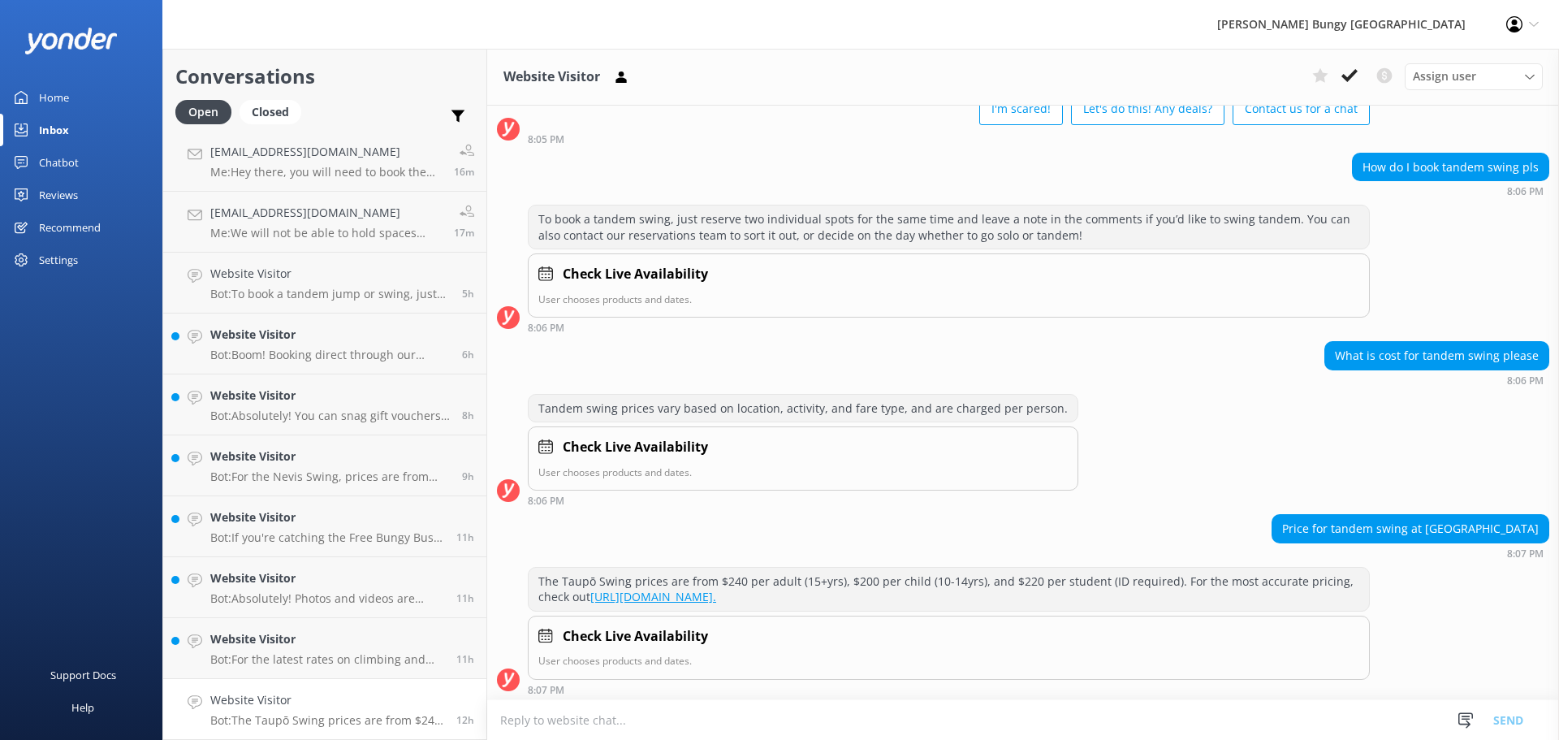
scroll to position [104, 0]
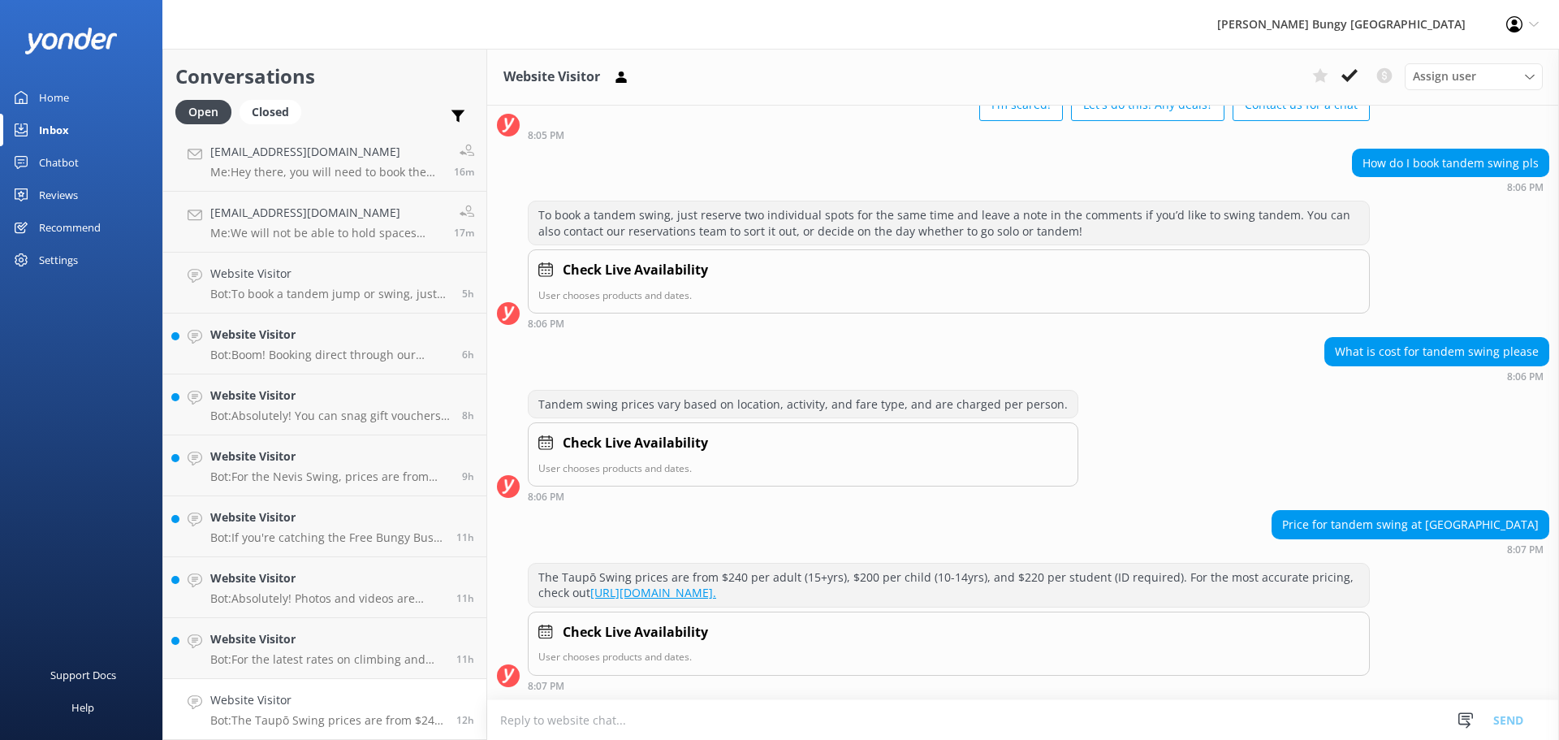
drag, startPoint x: 1343, startPoint y: 75, endPoint x: 1327, endPoint y: 103, distance: 31.6
click at [1343, 75] on use at bounding box center [1349, 75] width 16 height 13
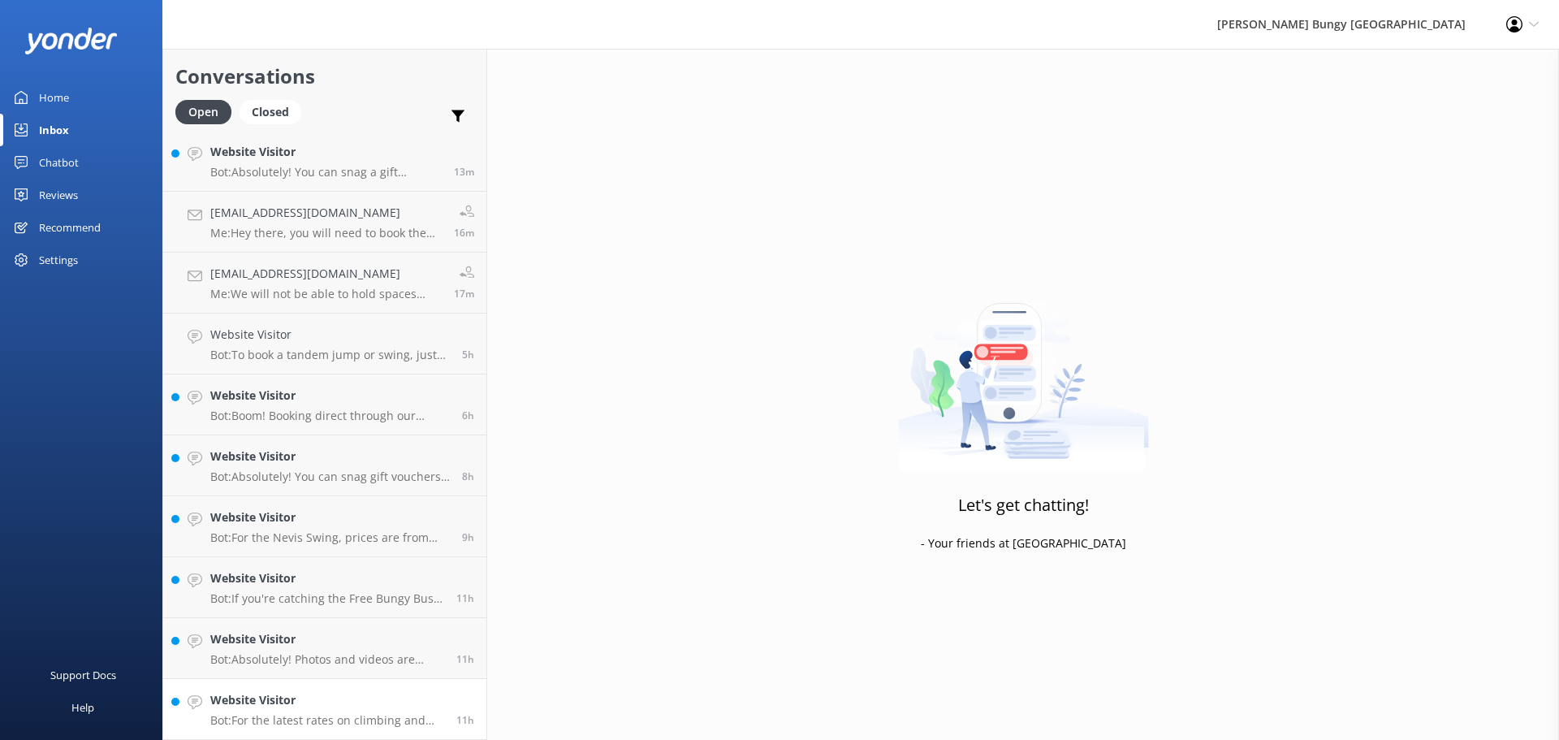
scroll to position [64, 0]
click at [334, 711] on div "Website Visitor Bot: For the latest rates on climbing and bungy jumping, check …" at bounding box center [327, 709] width 234 height 36
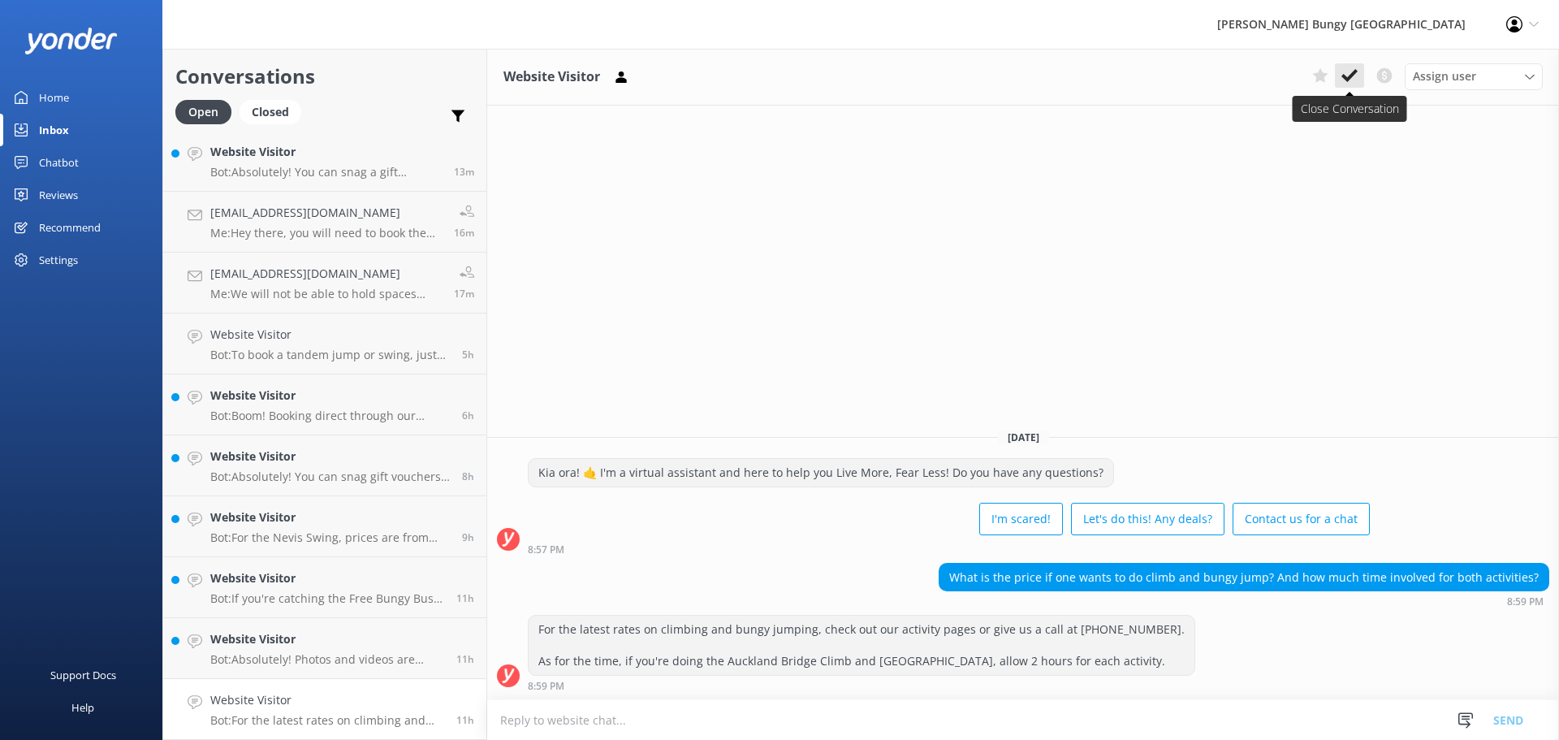
click at [1343, 71] on icon at bounding box center [1349, 75] width 16 height 16
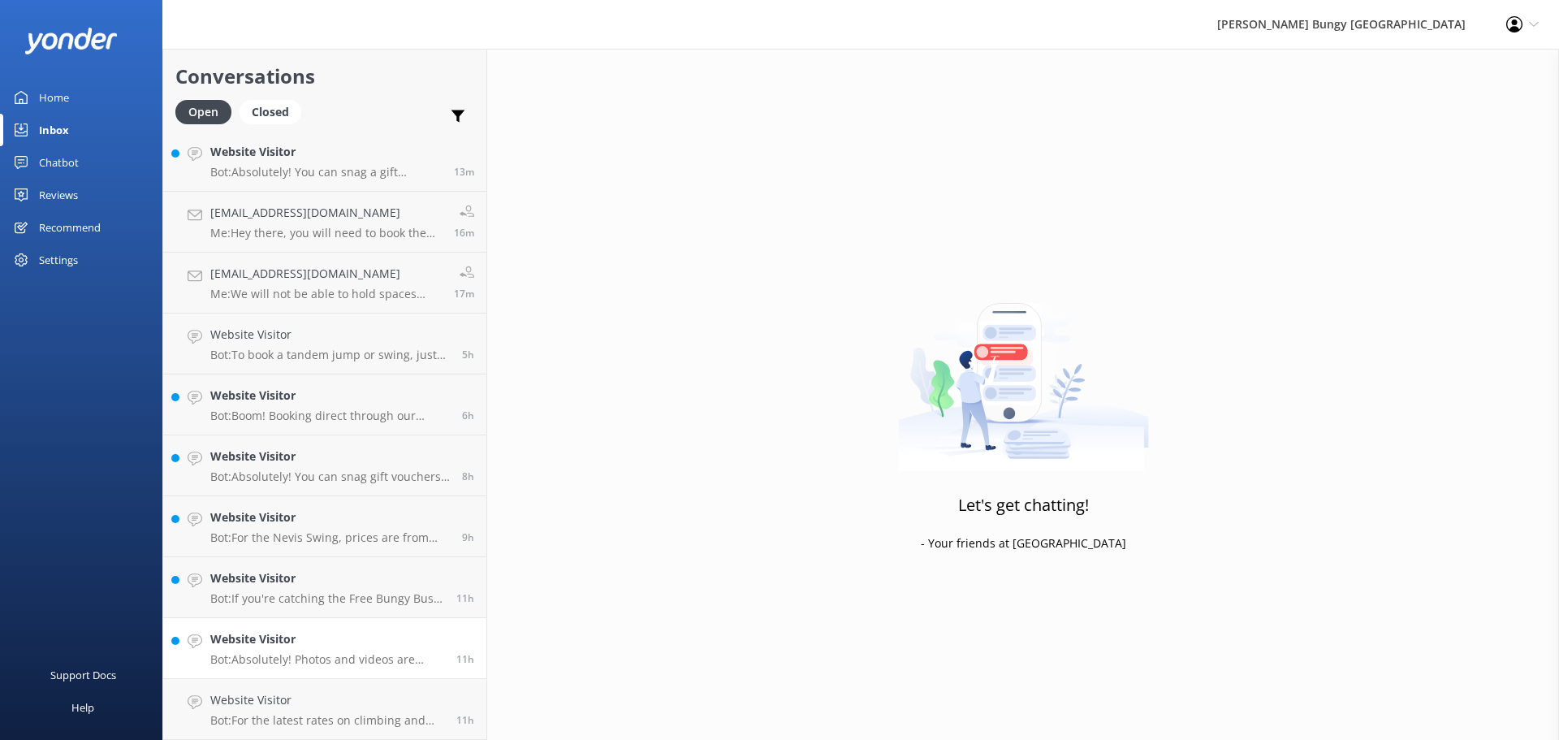
scroll to position [3, 0]
click at [311, 711] on div "Website Visitor Bot: Absolutely! Photos and videos are included in the price fo…" at bounding box center [327, 709] width 234 height 36
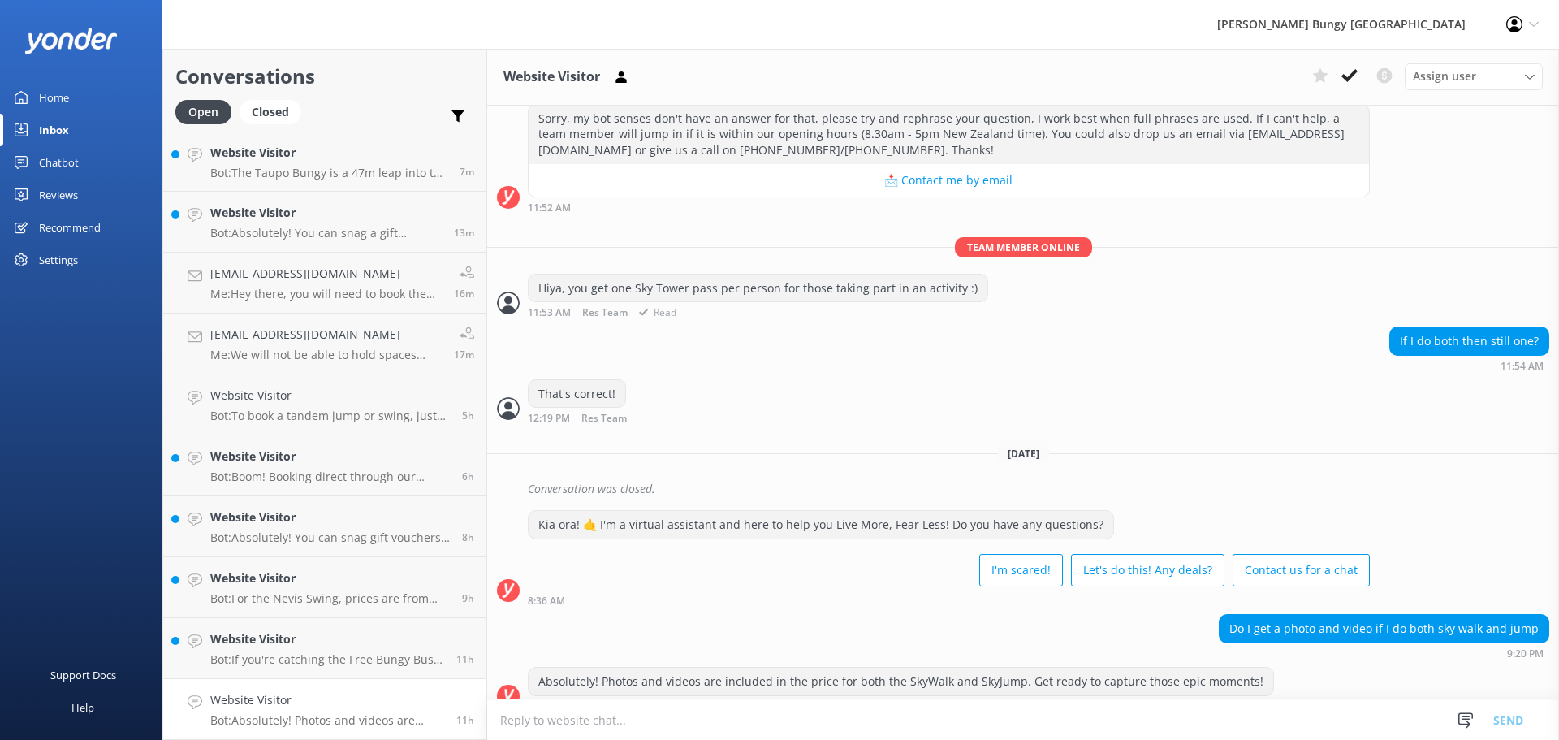
scroll to position [463, 0]
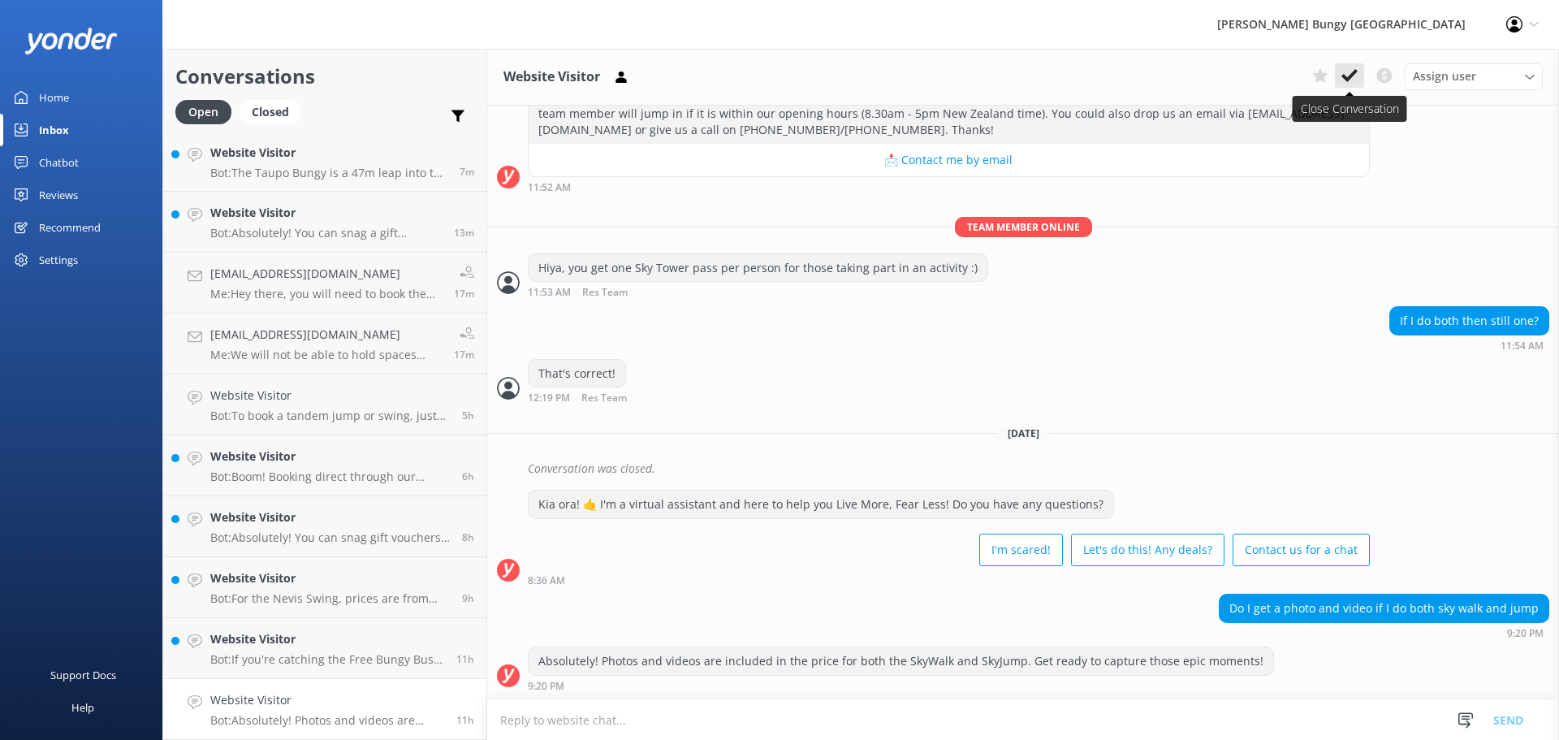
click at [1343, 75] on use at bounding box center [1349, 75] width 16 height 13
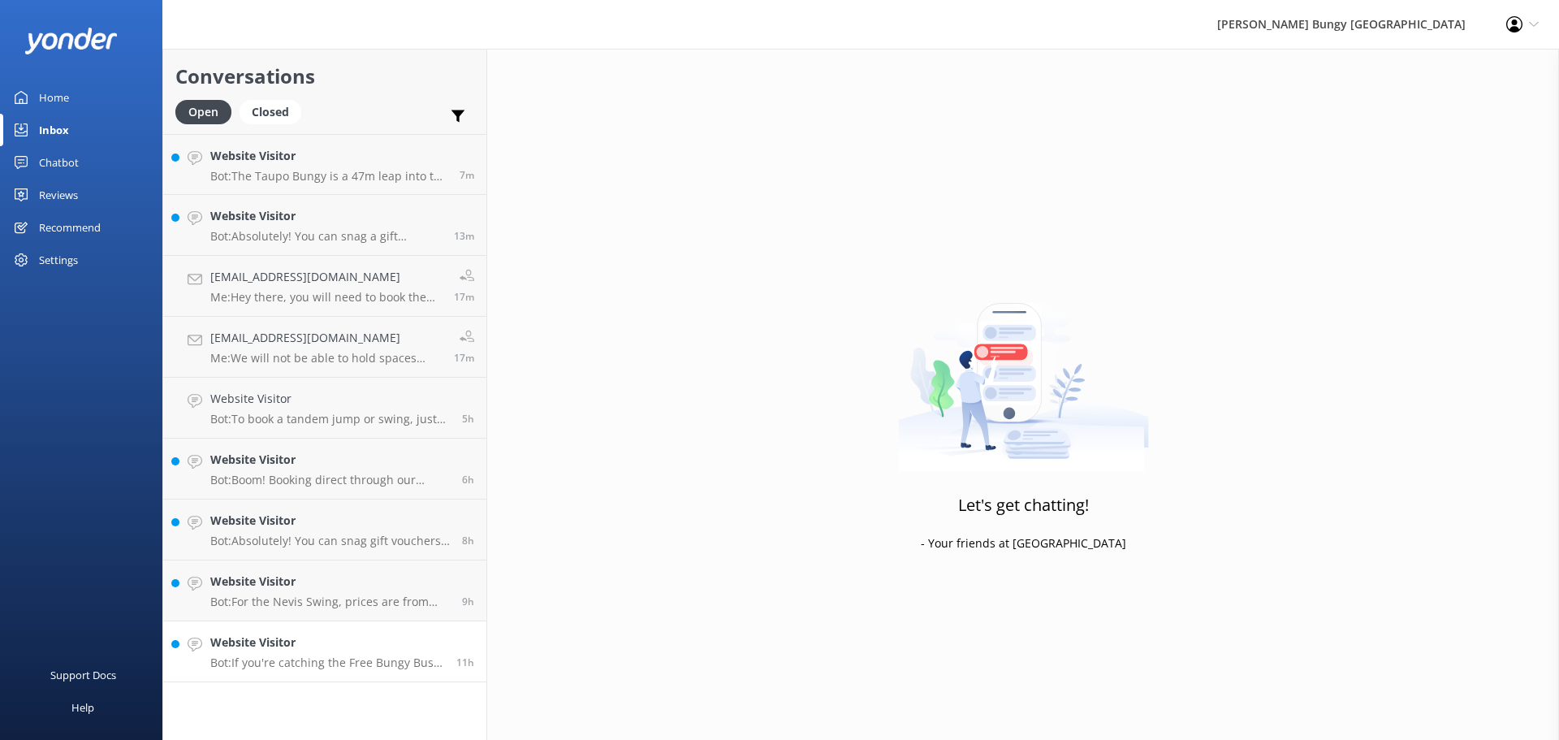
click at [336, 662] on p "Bot: If you're catching the Free Bungy Bus, the departure time is what you see …" at bounding box center [327, 662] width 234 height 15
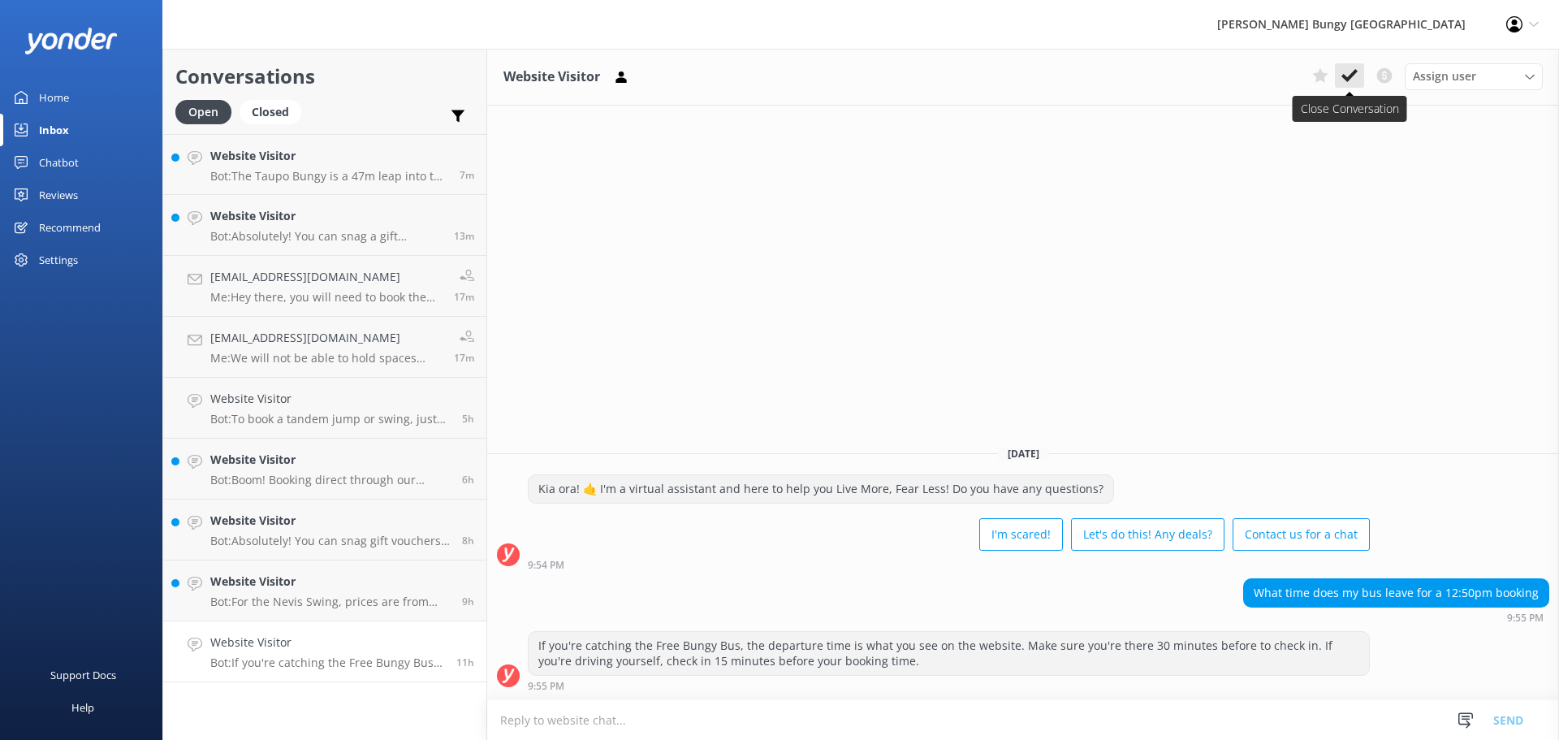
click at [1346, 72] on icon at bounding box center [1349, 75] width 16 height 16
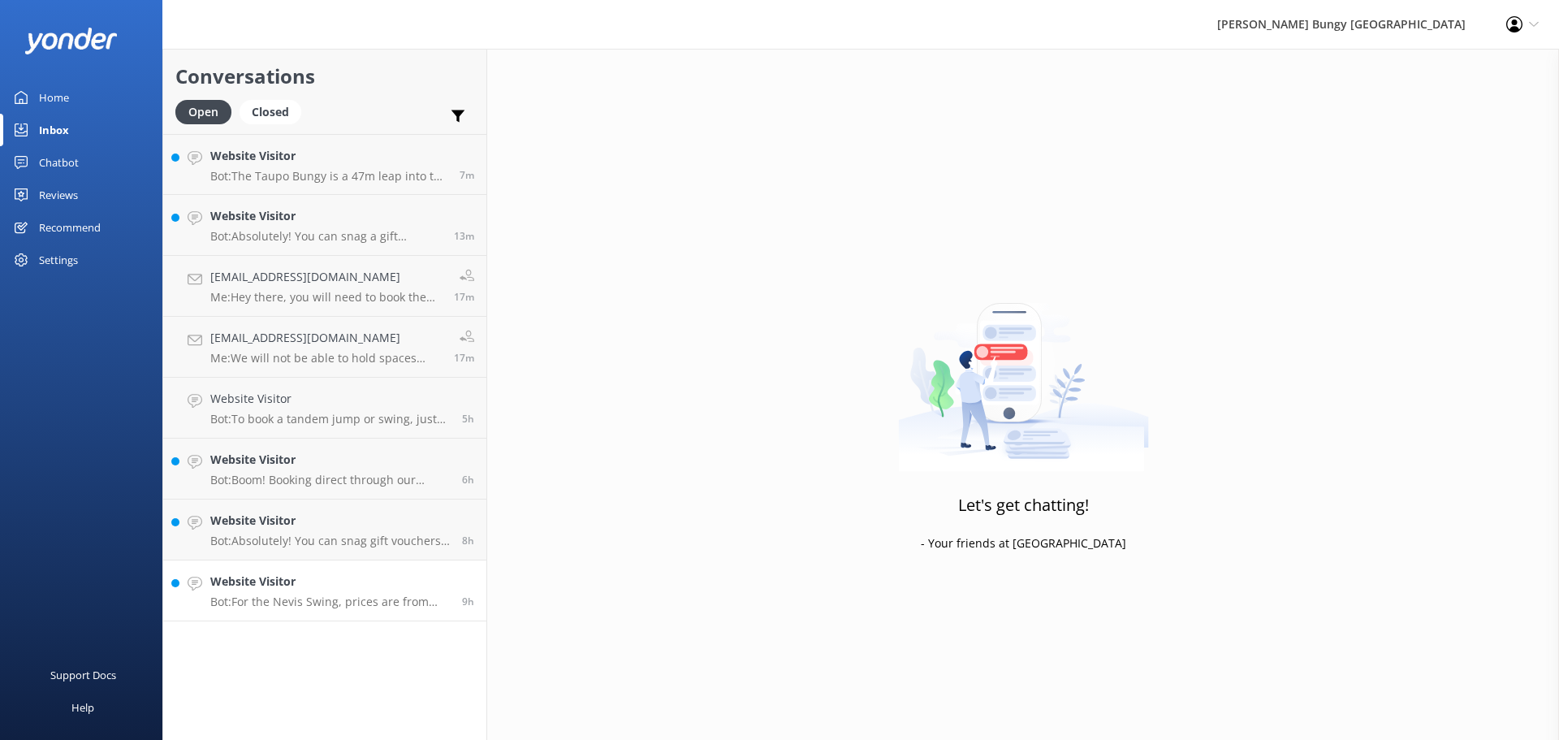
click at [351, 610] on link "Website Visitor Bot: For the Nevis Swing, prices are from $325 per adult (15+yr…" at bounding box center [324, 590] width 323 height 61
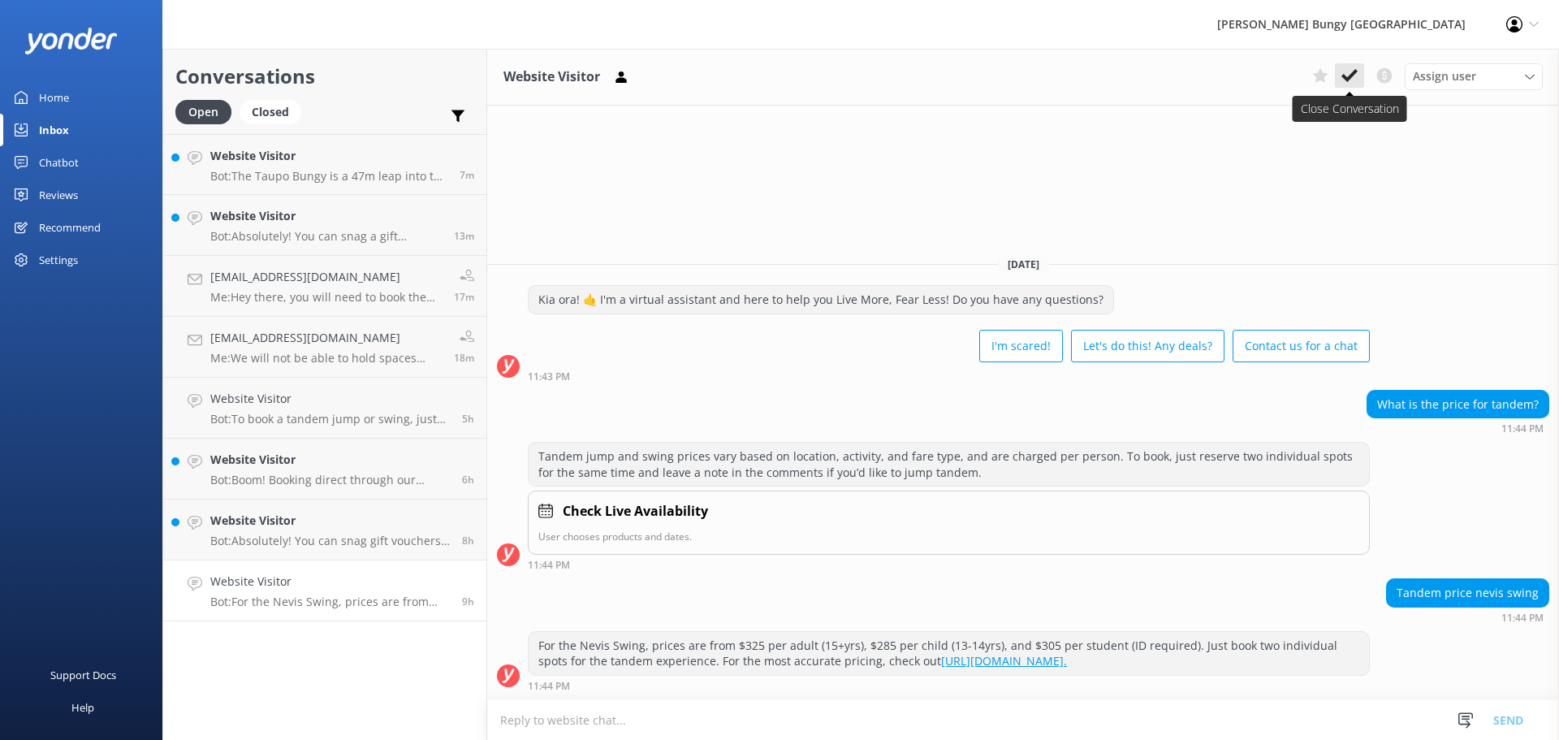
click at [1343, 80] on icon at bounding box center [1349, 75] width 16 height 16
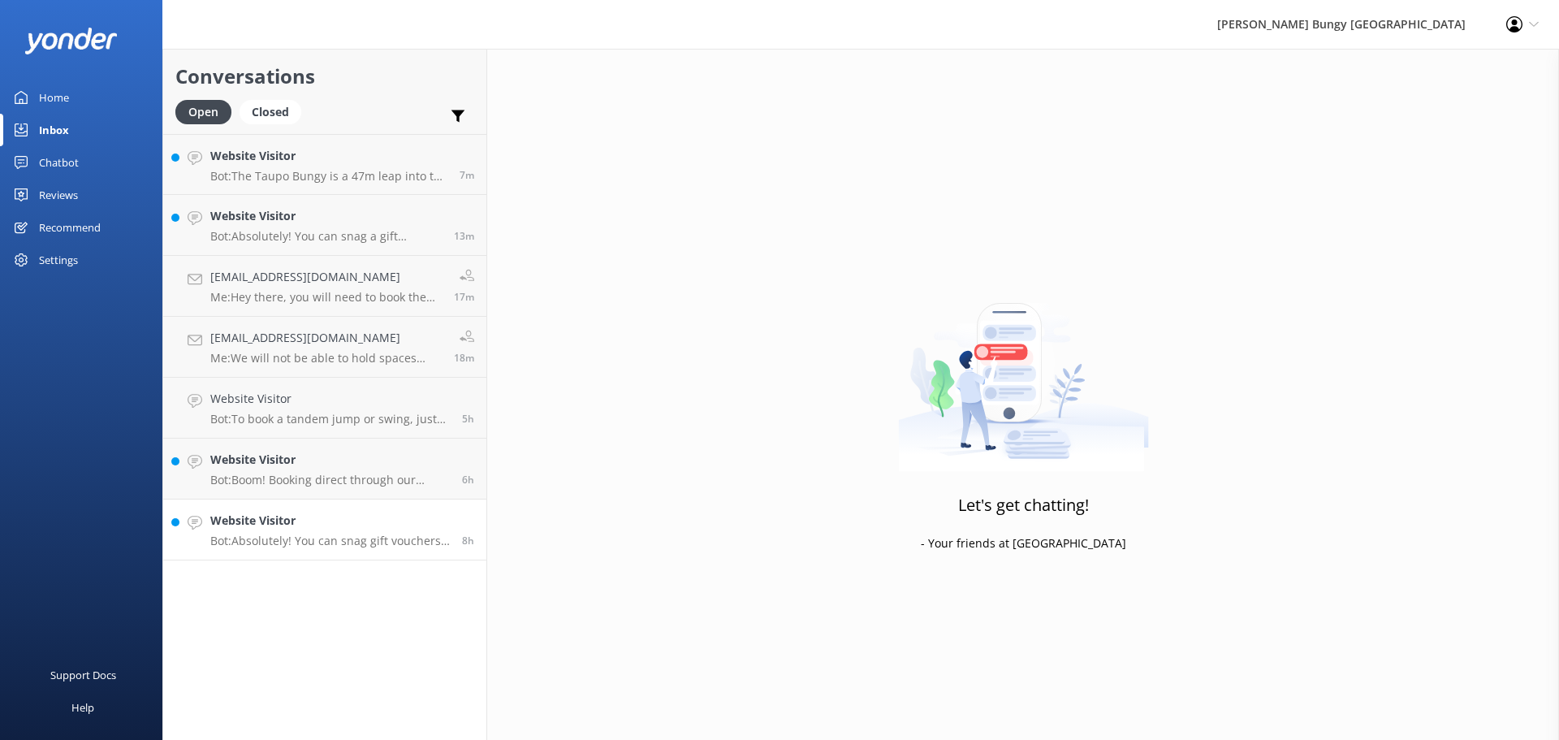
click at [328, 559] on link "Website Visitor Bot: Absolutely! You can snag gift vouchers at https://www.bung…" at bounding box center [324, 529] width 323 height 61
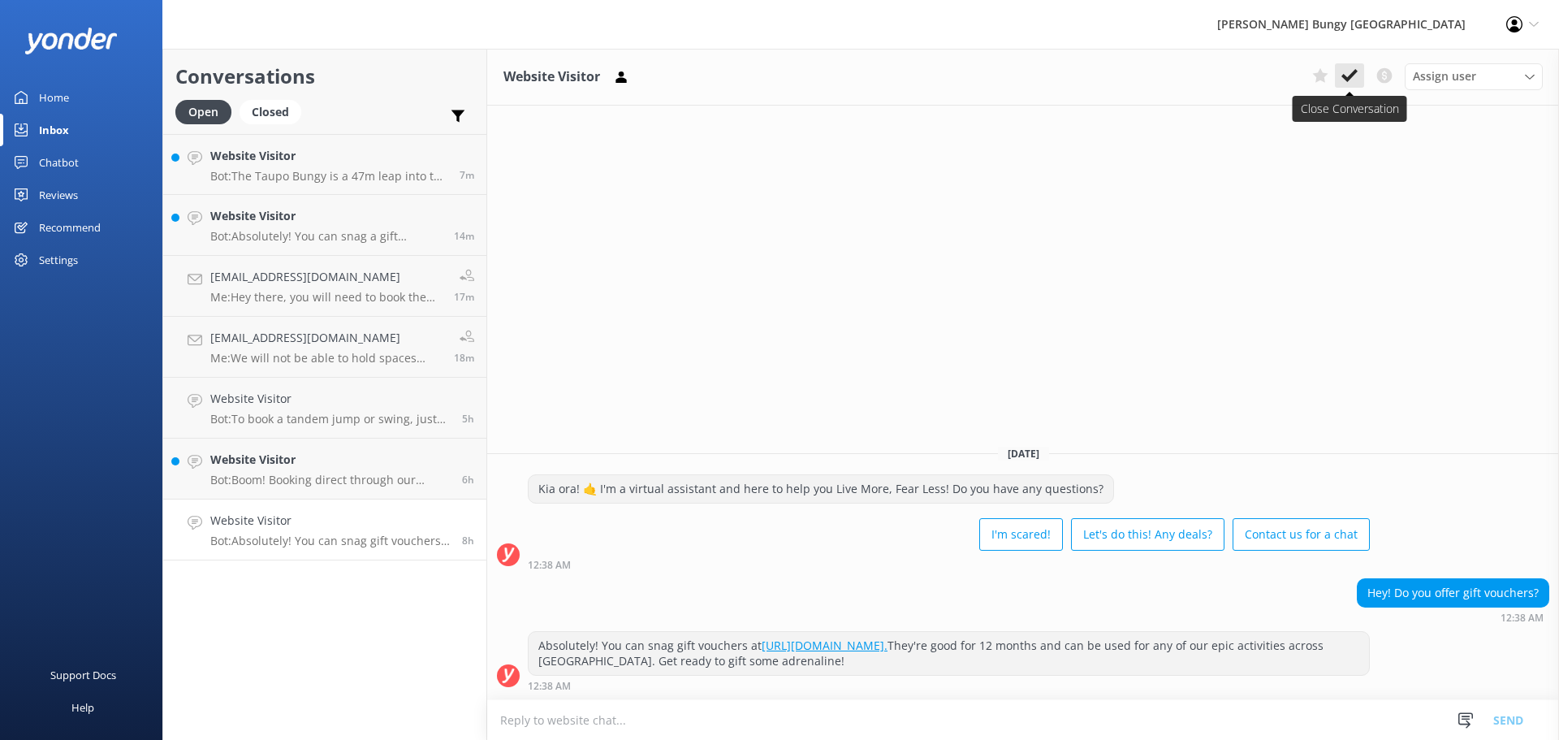
click at [1352, 76] on use at bounding box center [1349, 75] width 16 height 13
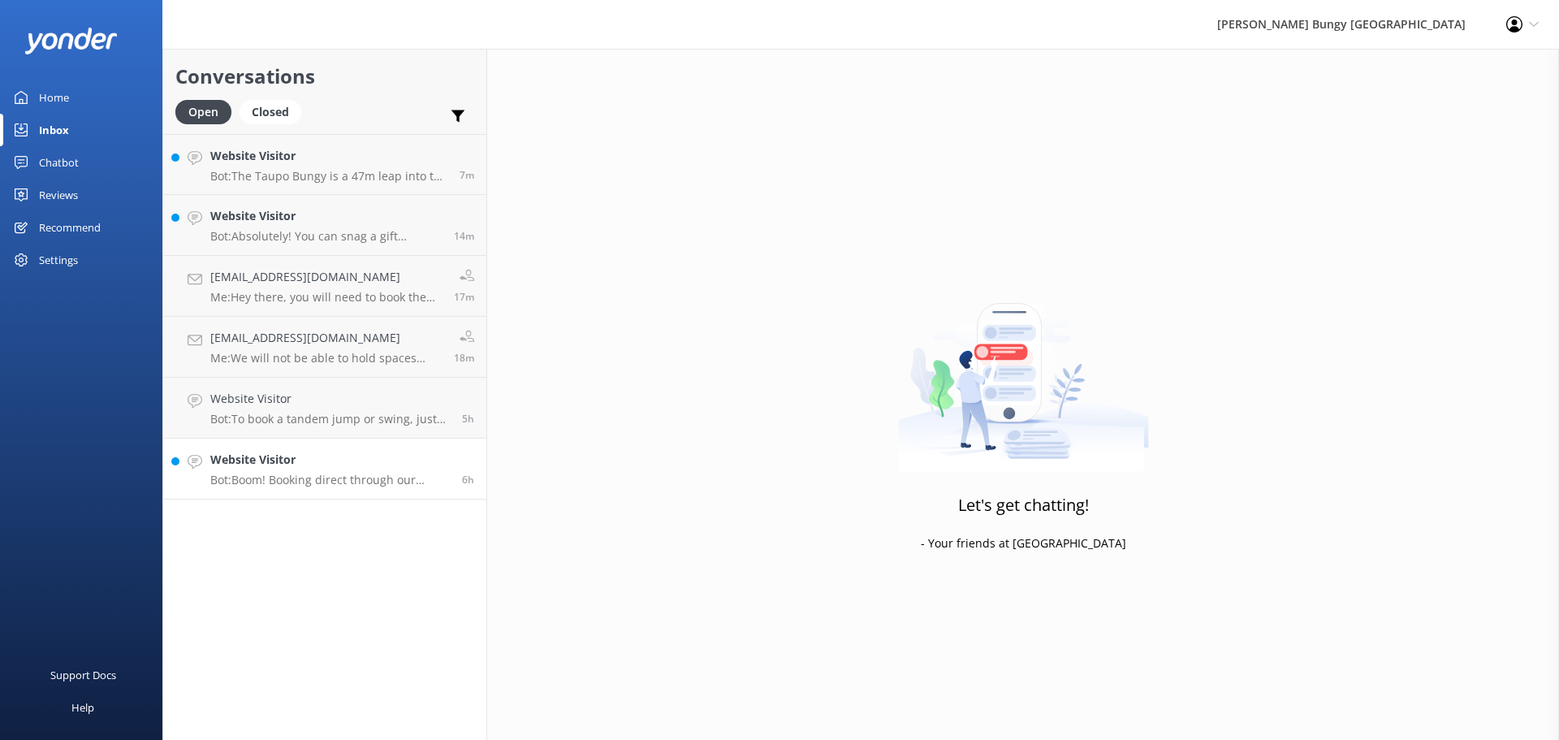
click at [337, 482] on p "Bot: Boom! Booking direct through our website always scores you the best prices…" at bounding box center [329, 479] width 239 height 15
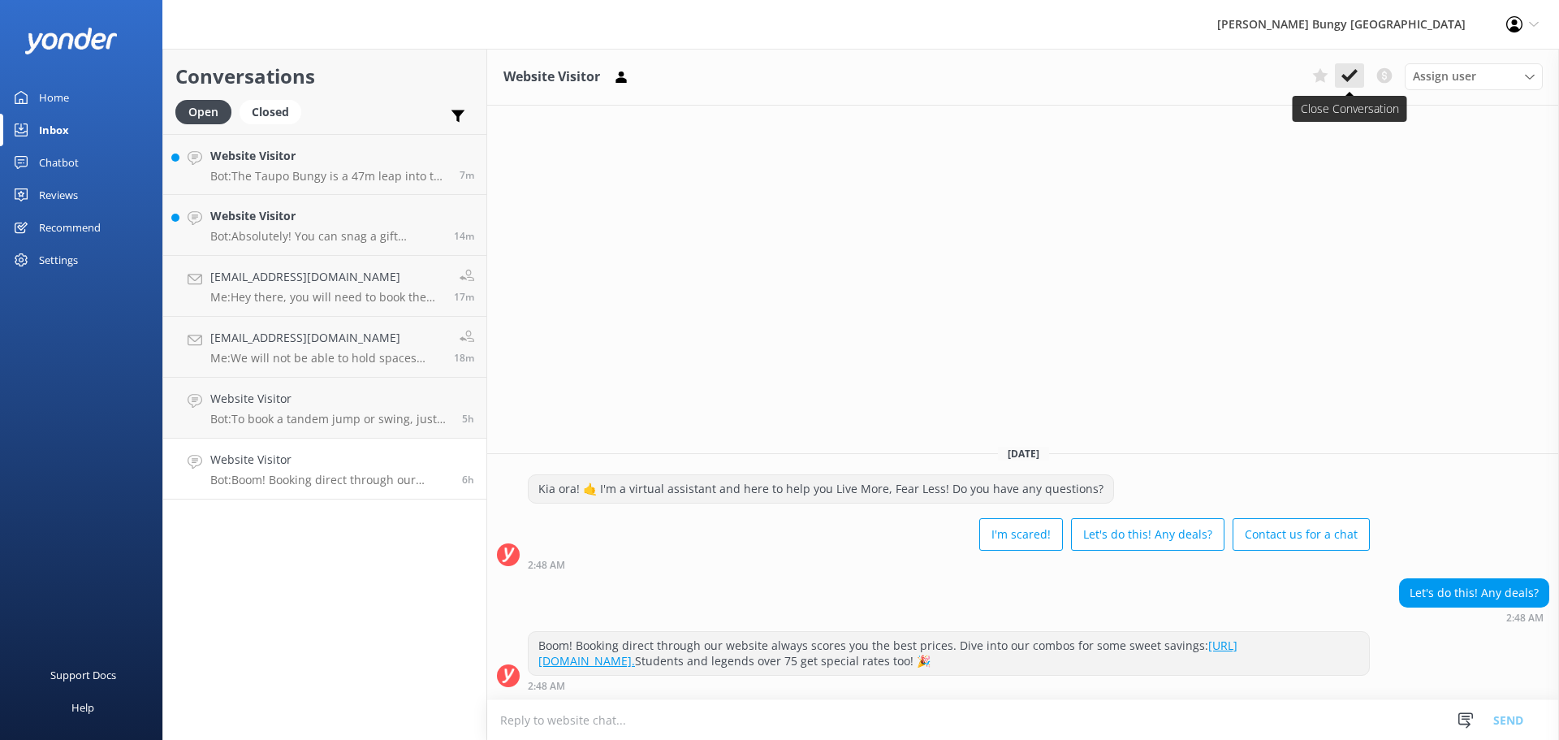
click at [1351, 78] on use at bounding box center [1349, 75] width 16 height 13
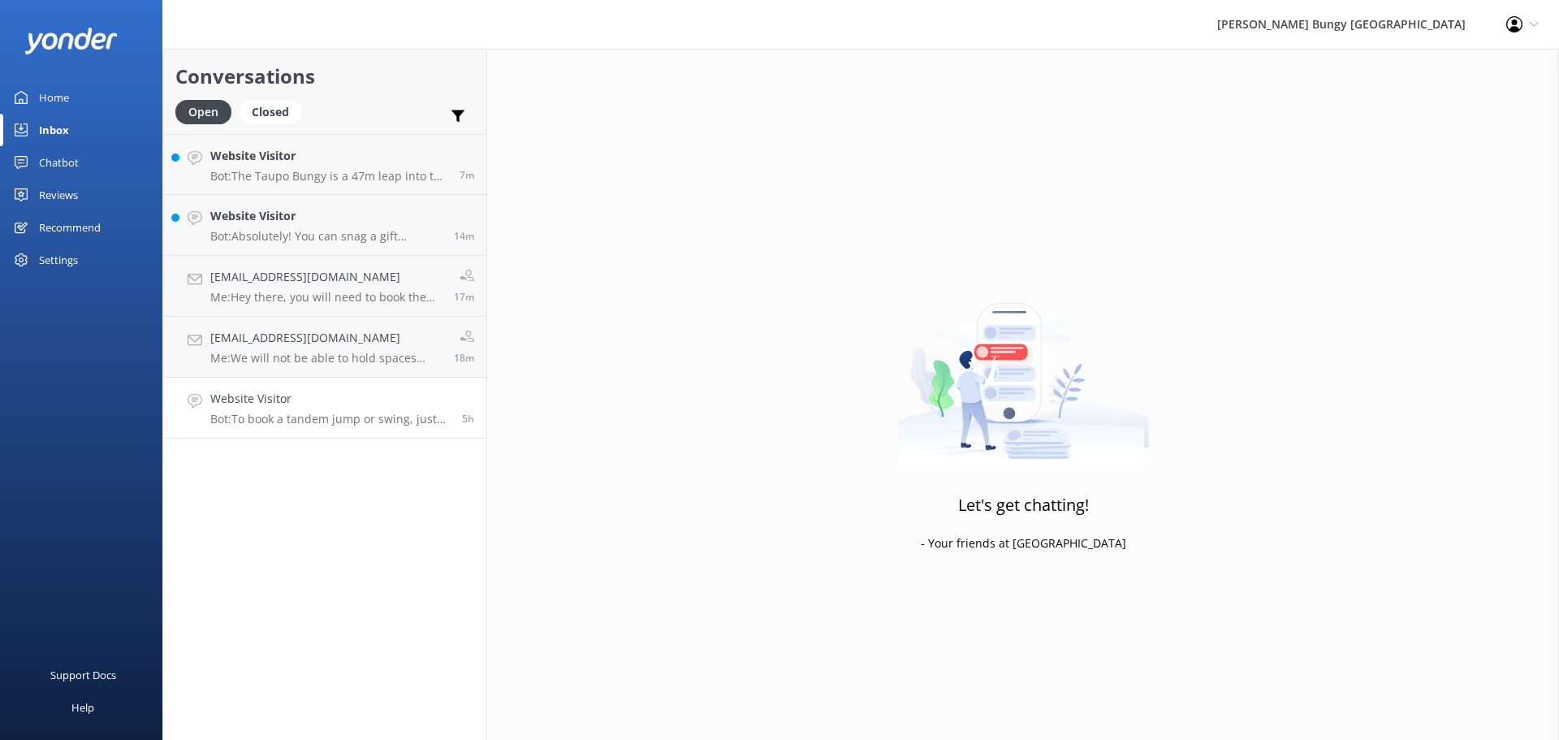
click at [344, 427] on link "Website Visitor Bot: To book a tandem jump or swing, just reserve two individua…" at bounding box center [324, 407] width 323 height 61
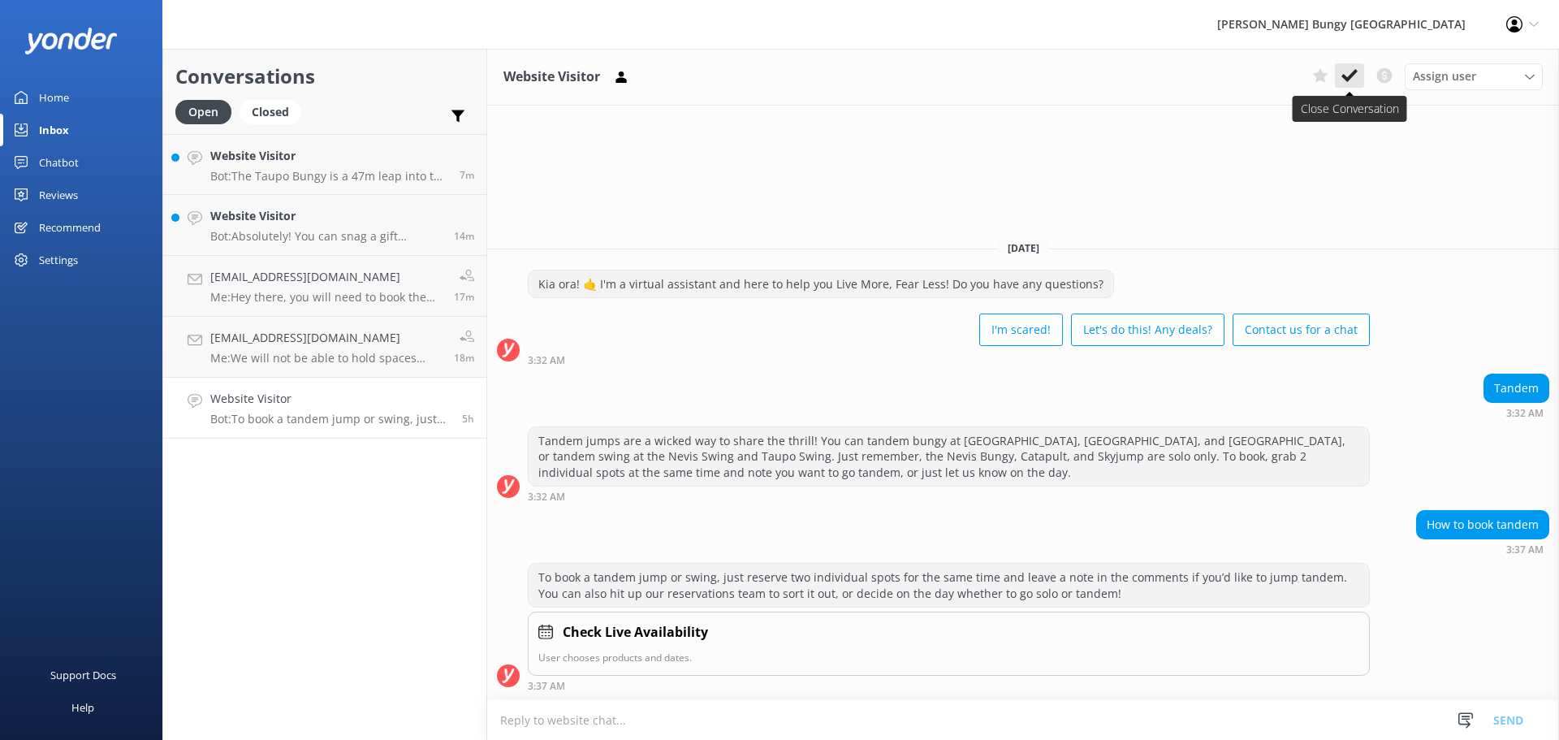
click at [1350, 76] on use at bounding box center [1349, 75] width 16 height 13
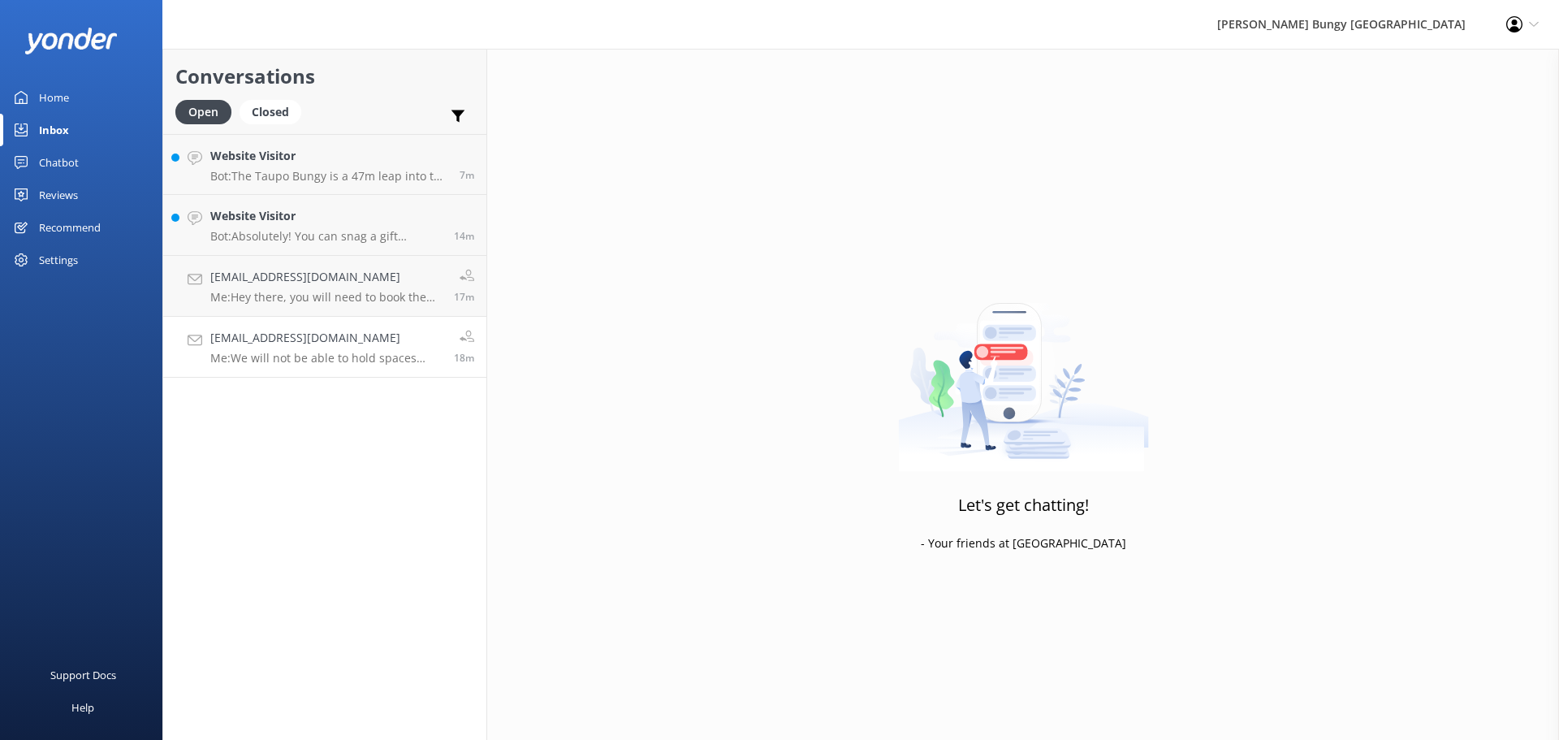
click at [339, 357] on p "Me: We will not be able to hold spaces without payment" at bounding box center [325, 358] width 231 height 15
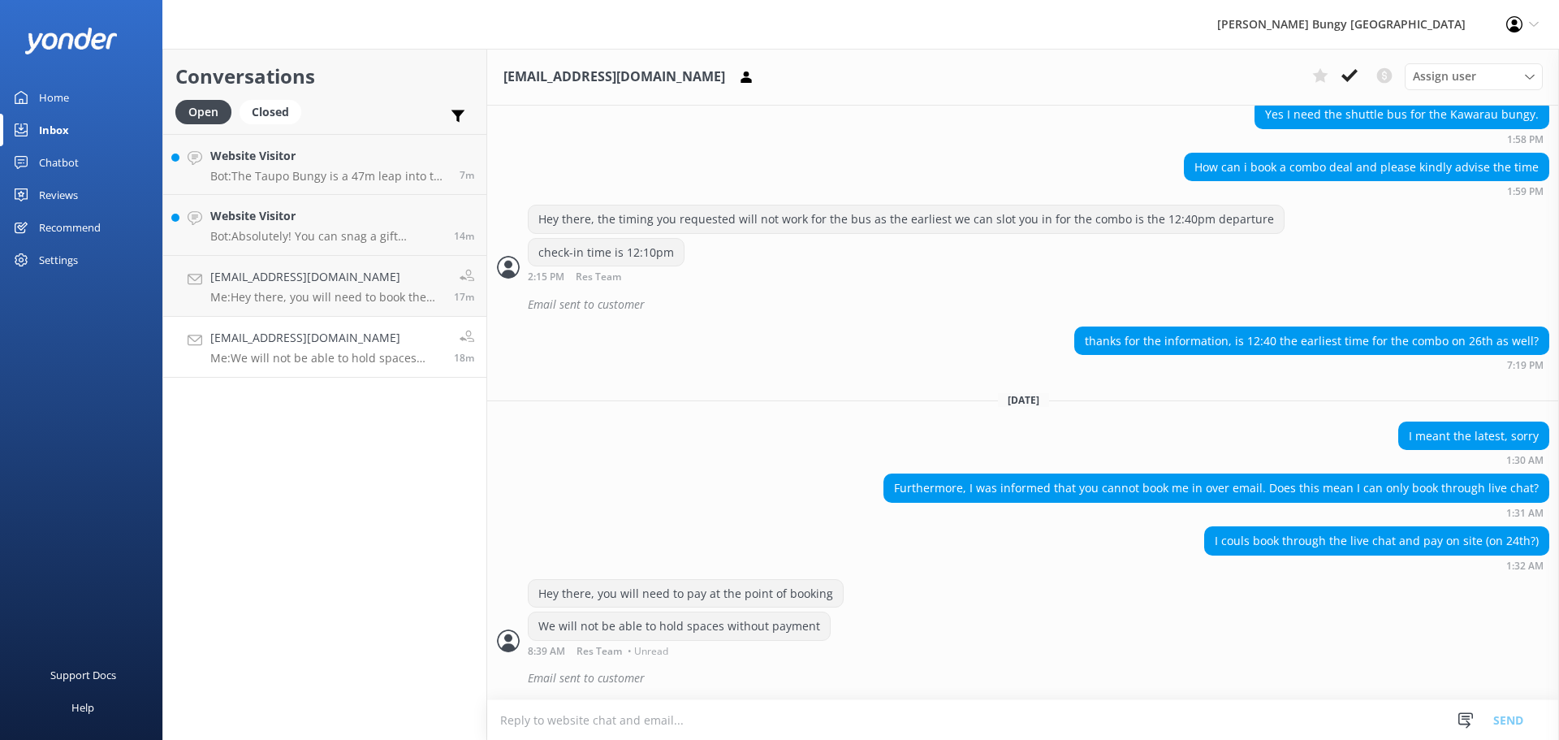
scroll to position [1775, 0]
click at [338, 302] on p "Me: Hey there, you will need to book the Kawarau Bungy & Nevis Swing combo dire…" at bounding box center [325, 297] width 231 height 15
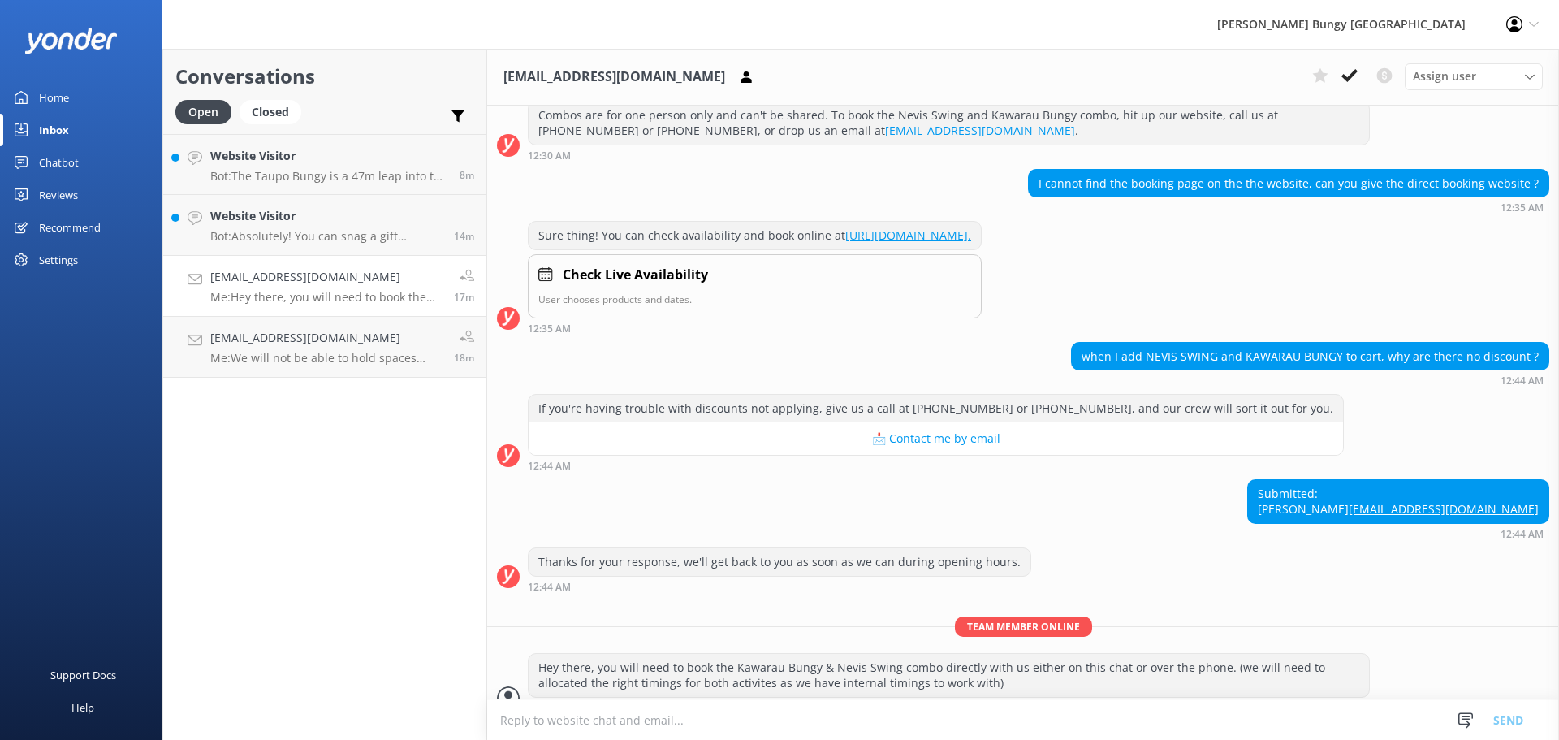
scroll to position [640, 0]
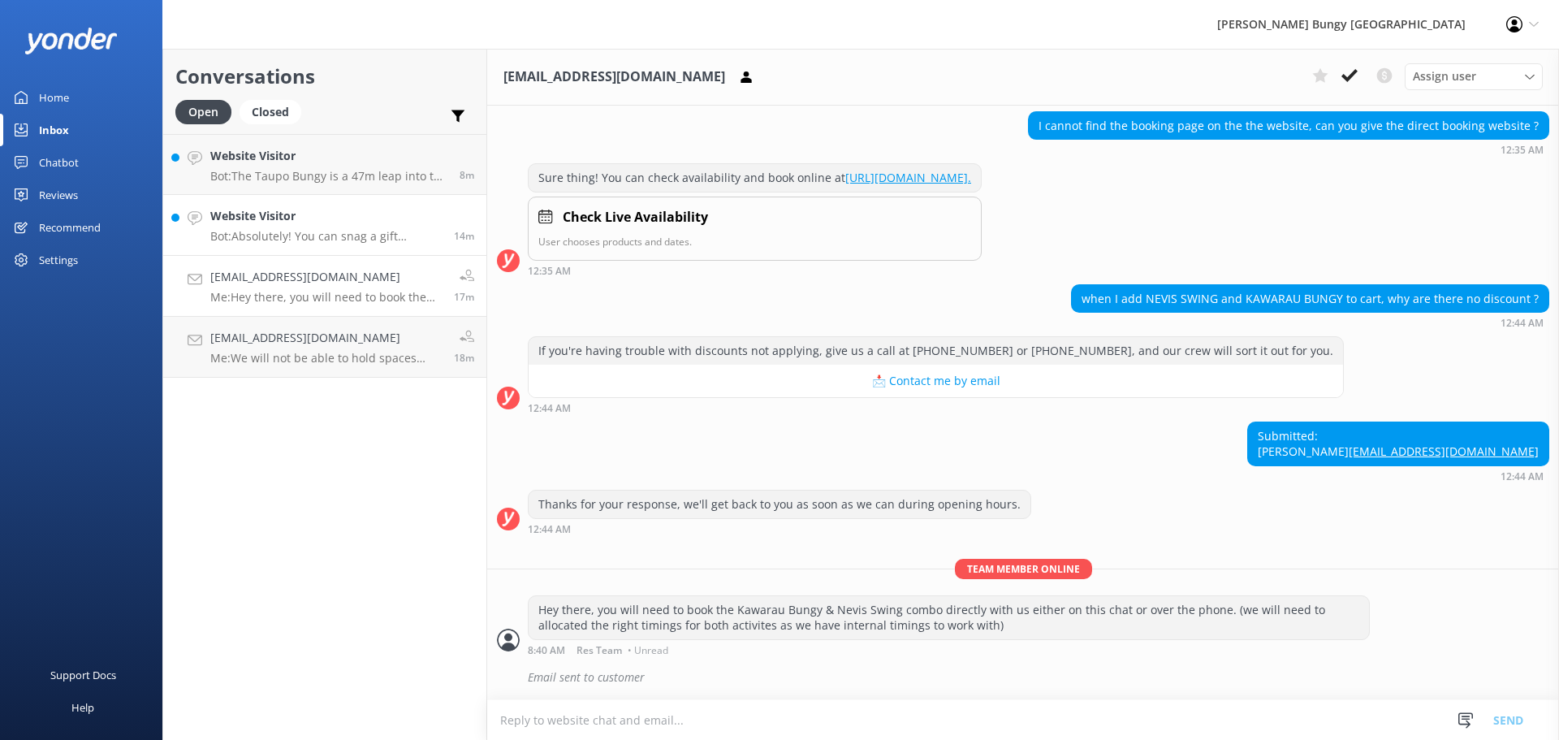
click at [300, 239] on p "Bot: Absolutely! You can snag a gift voucher at https://www.bungy.co.nz/voucher…" at bounding box center [325, 236] width 231 height 15
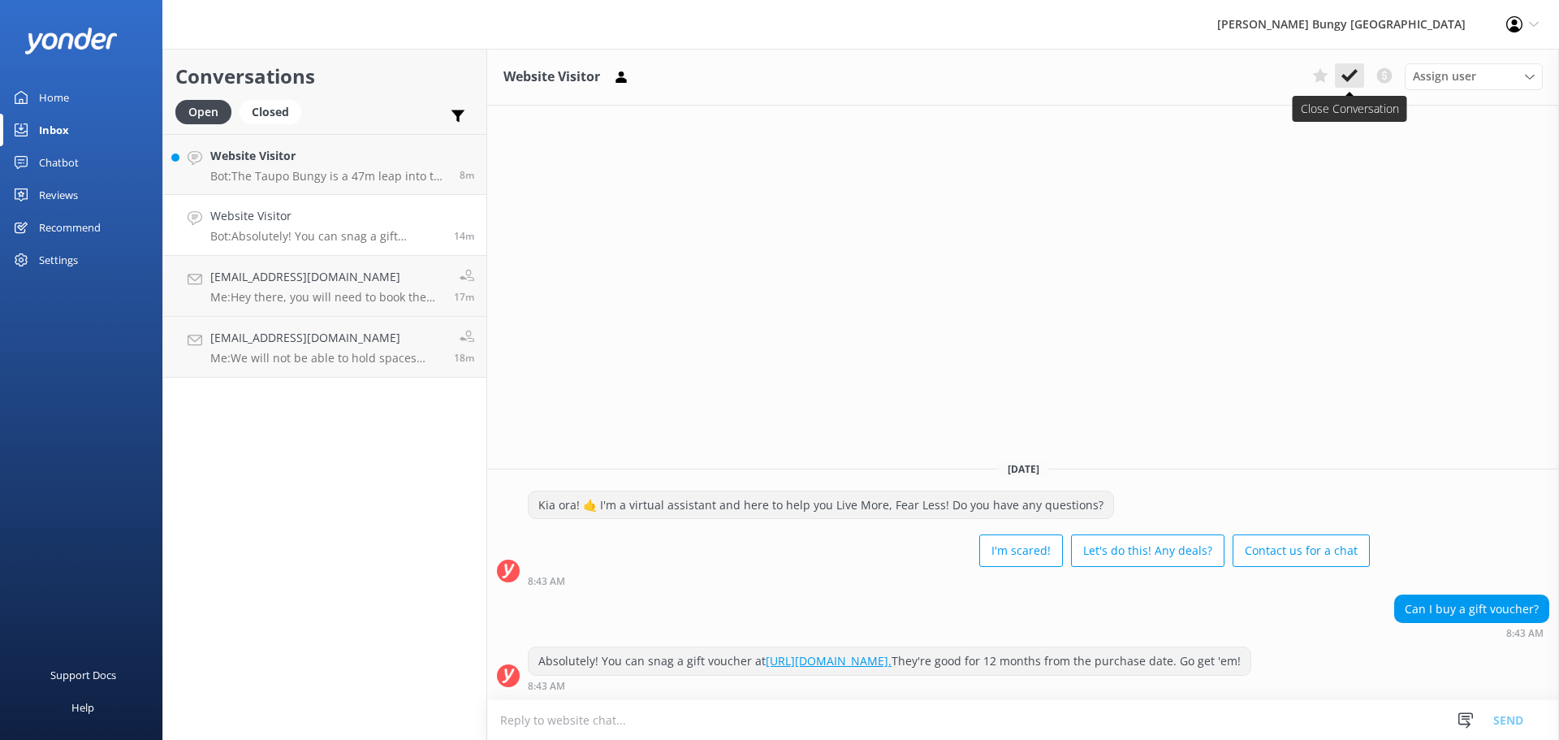
click at [1344, 76] on use at bounding box center [1349, 75] width 16 height 13
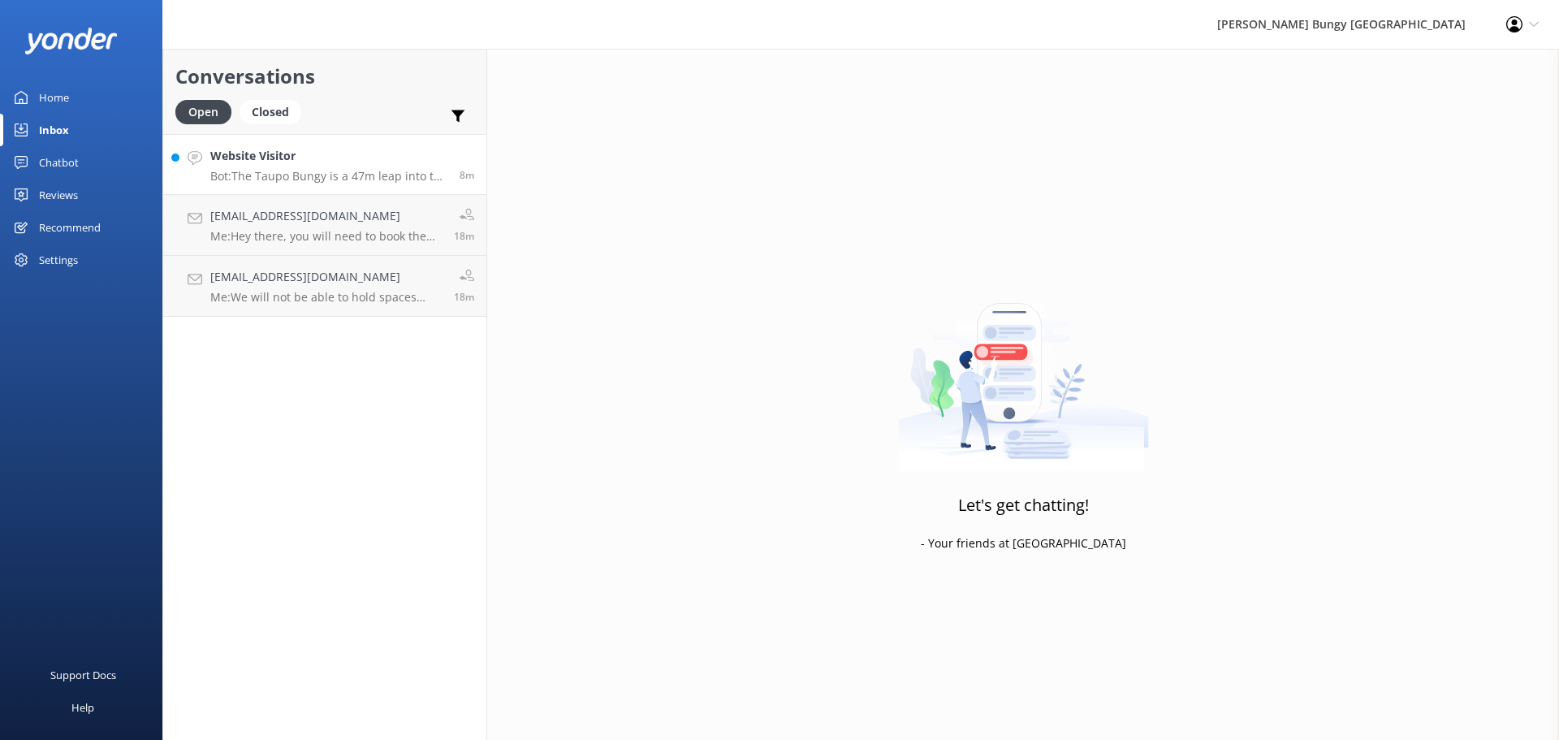
click at [377, 169] on p "Bot: The Taupo Bungy is a 47m leap into the wild blue yonder, hanging off a cli…" at bounding box center [328, 176] width 237 height 15
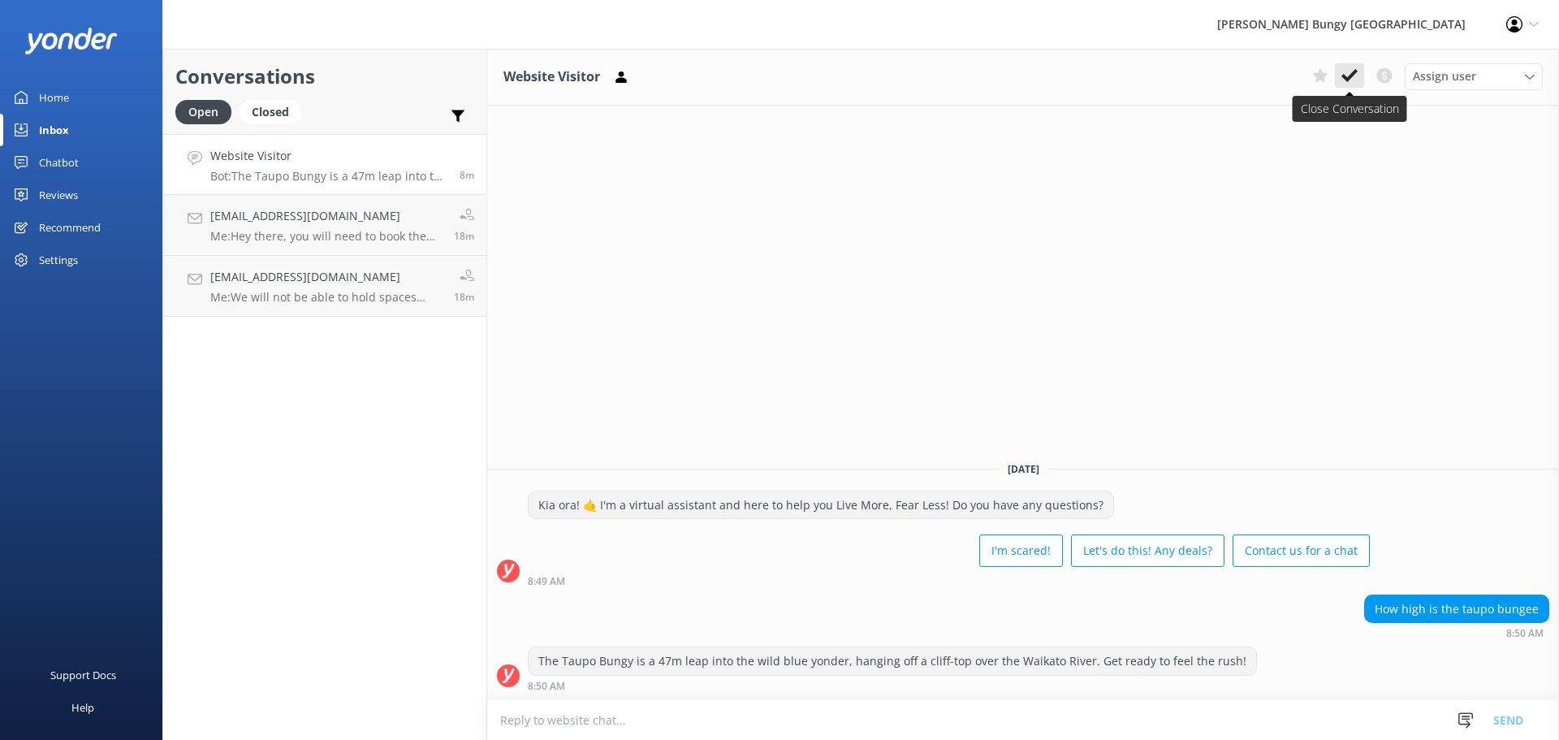
click at [1351, 81] on icon at bounding box center [1349, 75] width 16 height 16
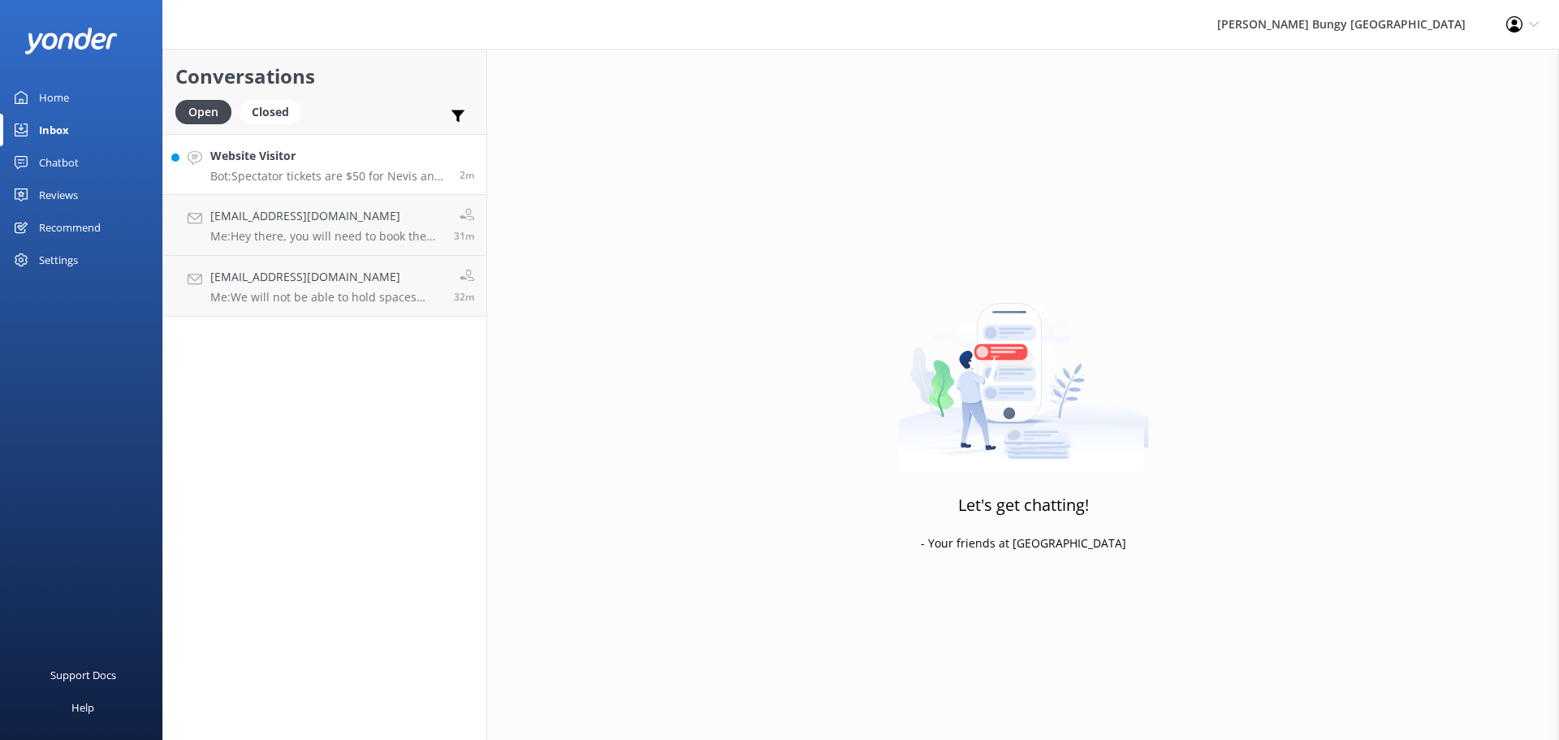
click at [310, 166] on div "Website Visitor Bot: Spectator tickets are $50 for Nevis and $20 for [GEOGRAPHI…" at bounding box center [328, 164] width 237 height 35
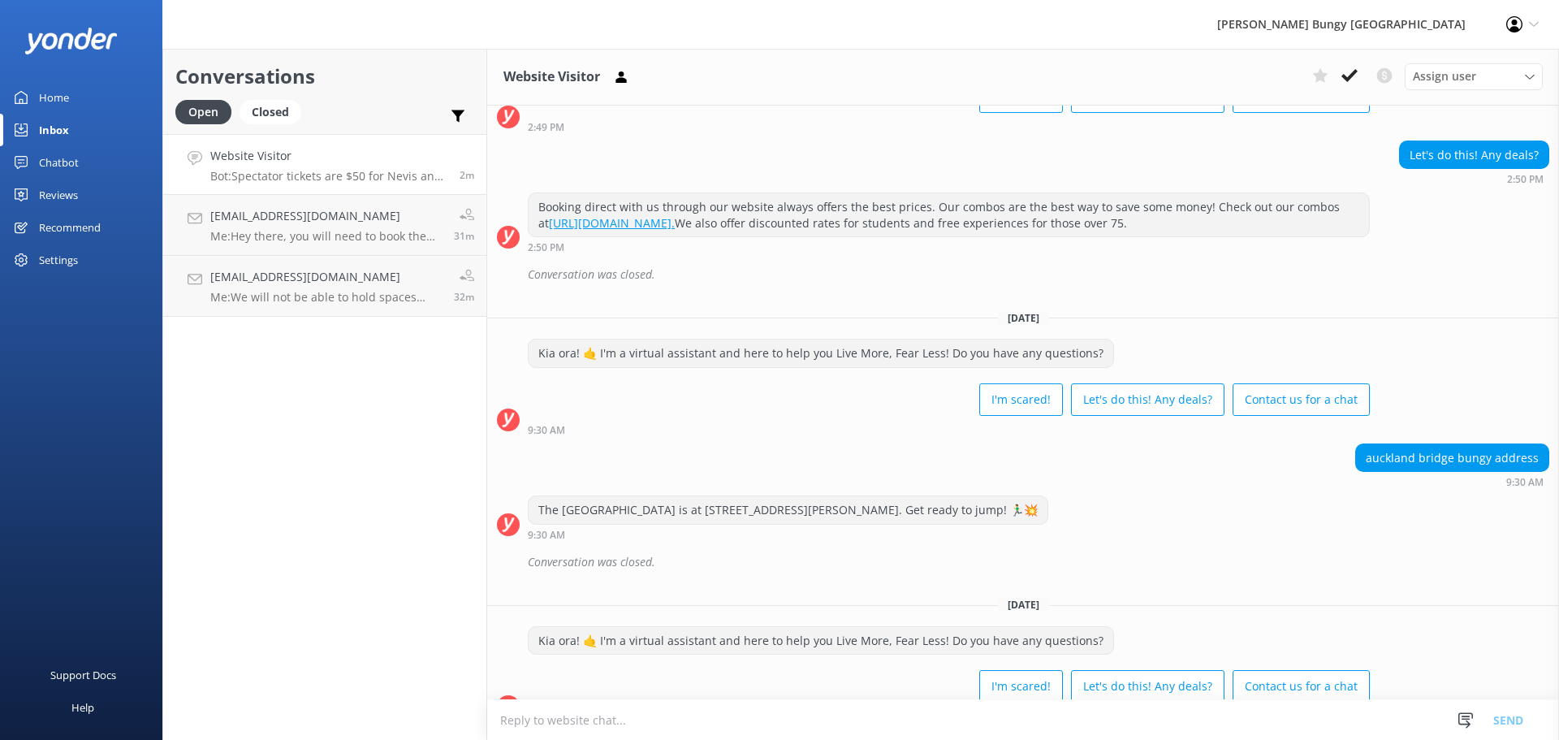
scroll to position [264, 0]
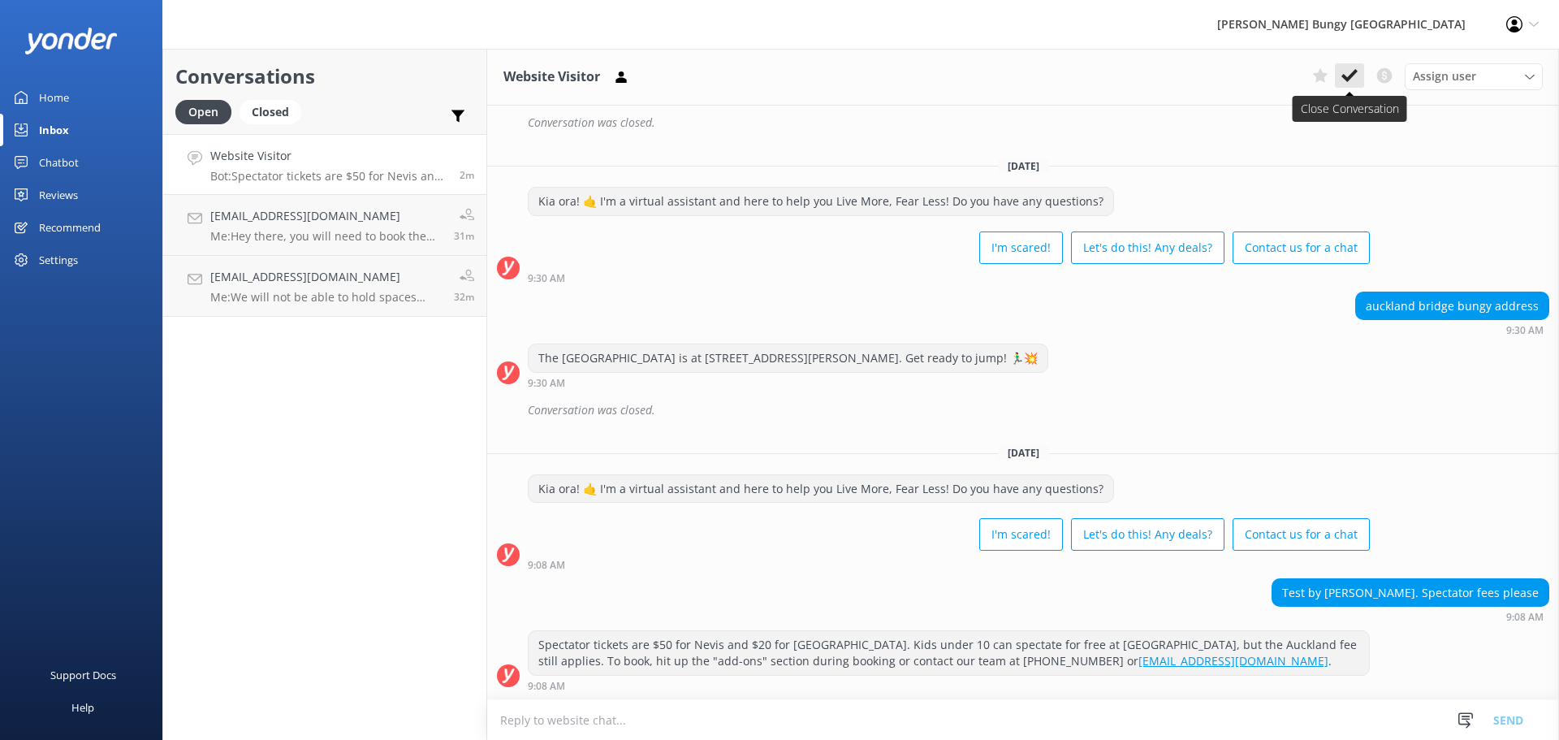
click at [1356, 79] on icon at bounding box center [1349, 75] width 16 height 16
